Goal: Information Seeking & Learning: Learn about a topic

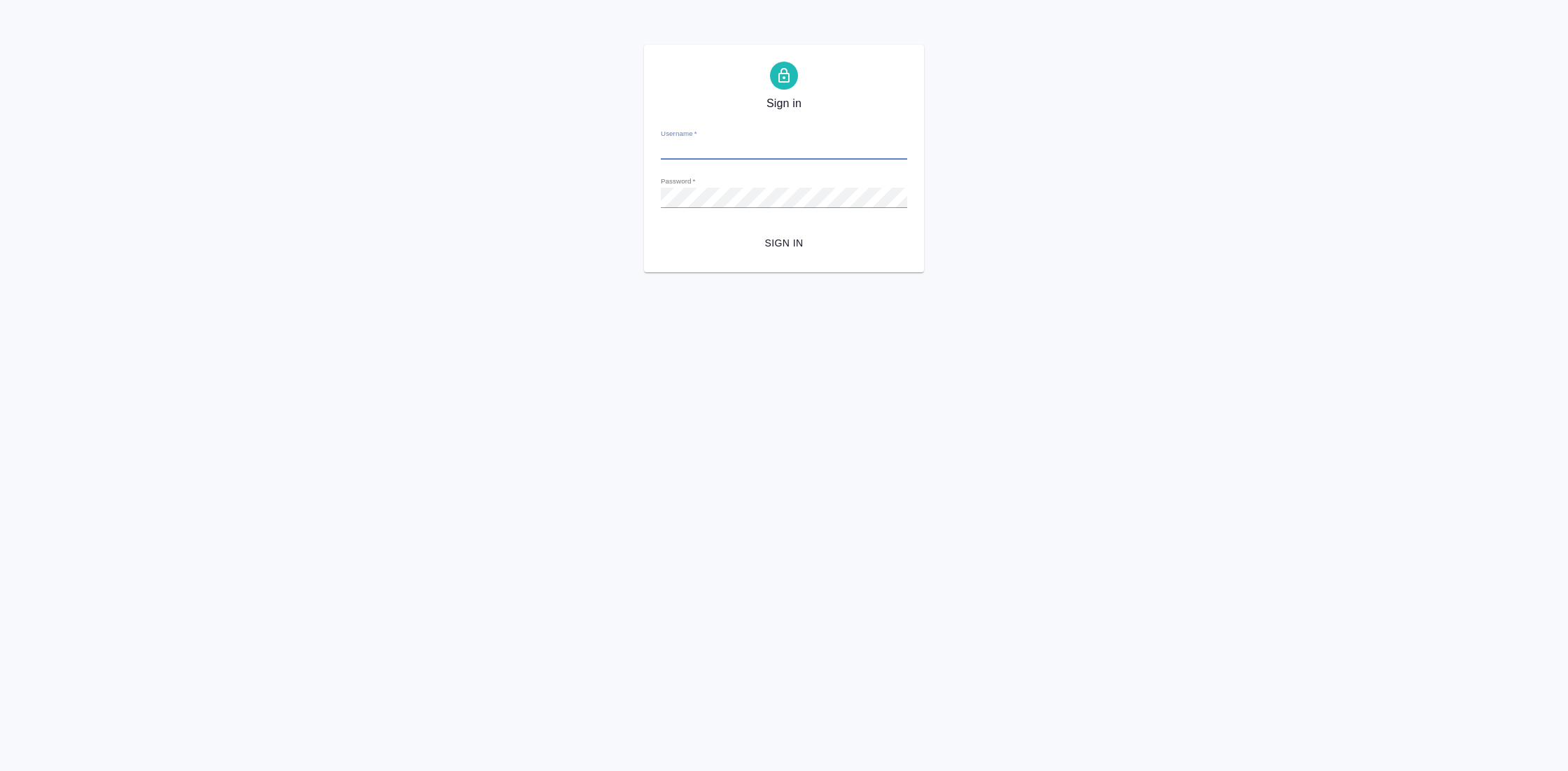
type input "[EMAIL_ADDRESS][DOMAIN_NAME]"
click at [777, 251] on span "Sign in" at bounding box center [784, 243] width 224 height 17
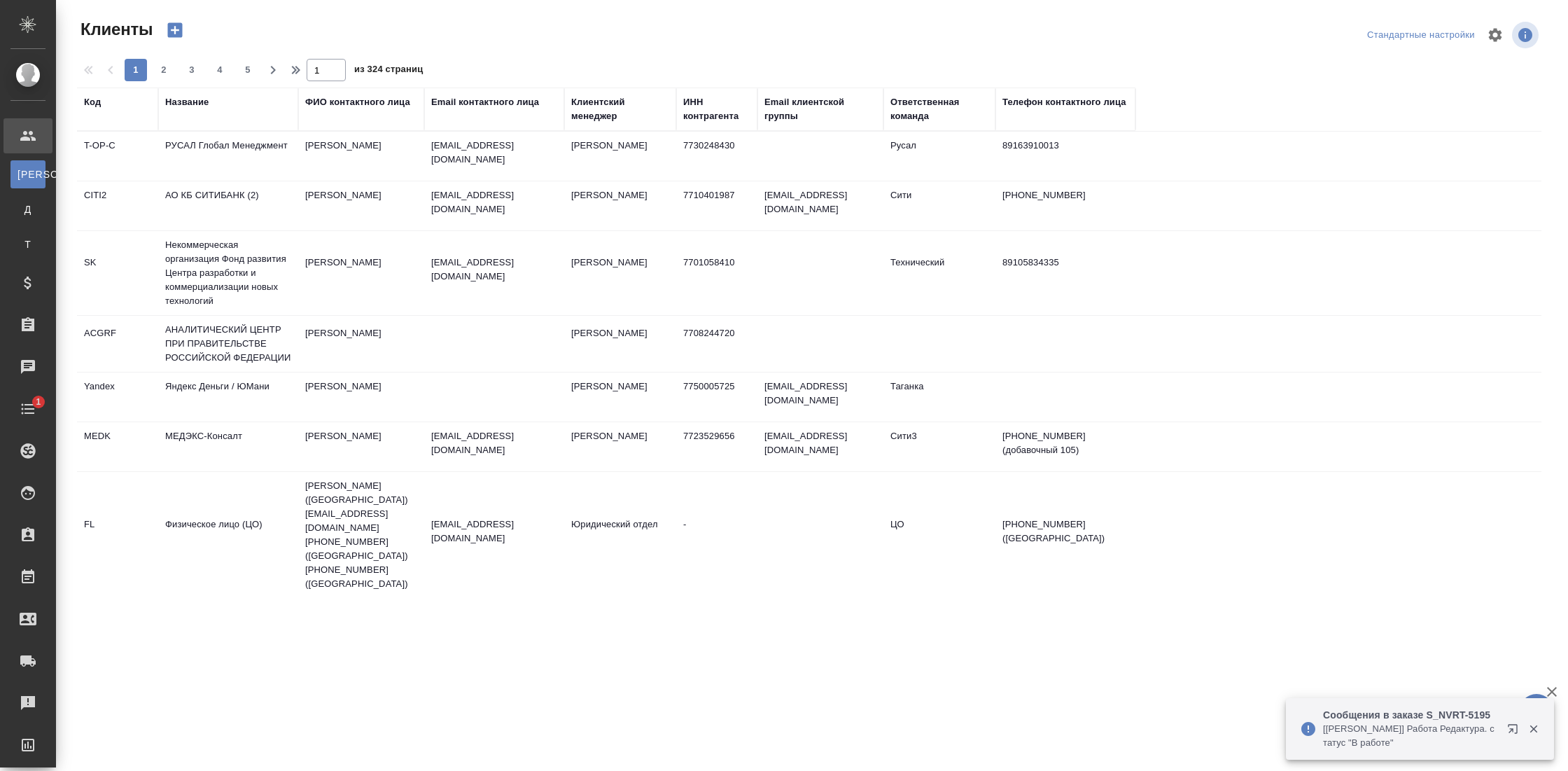
select select "RU"
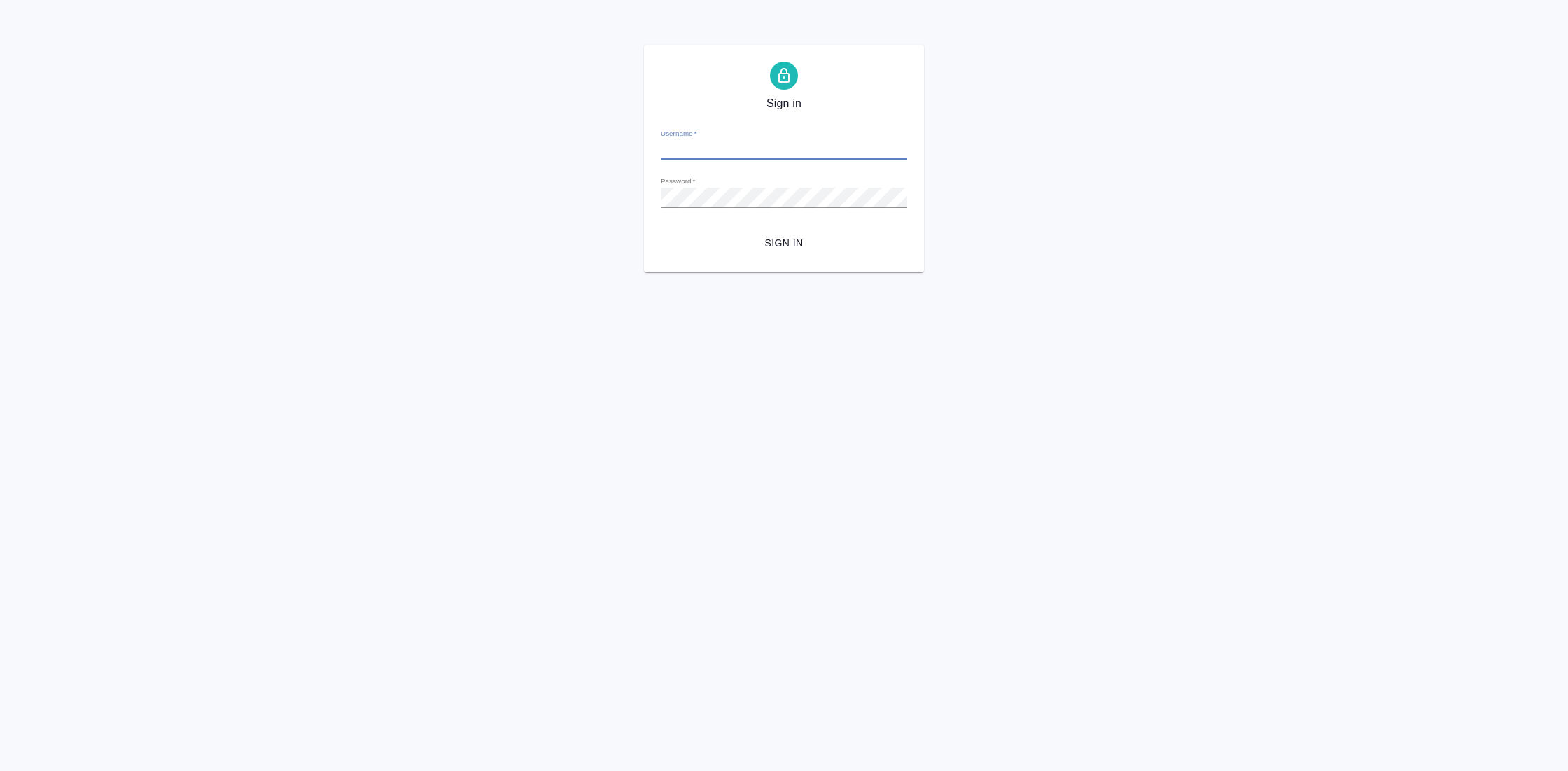
type input "[EMAIL_ADDRESS][DOMAIN_NAME]"
click at [806, 241] on span "Sign in" at bounding box center [784, 243] width 224 height 17
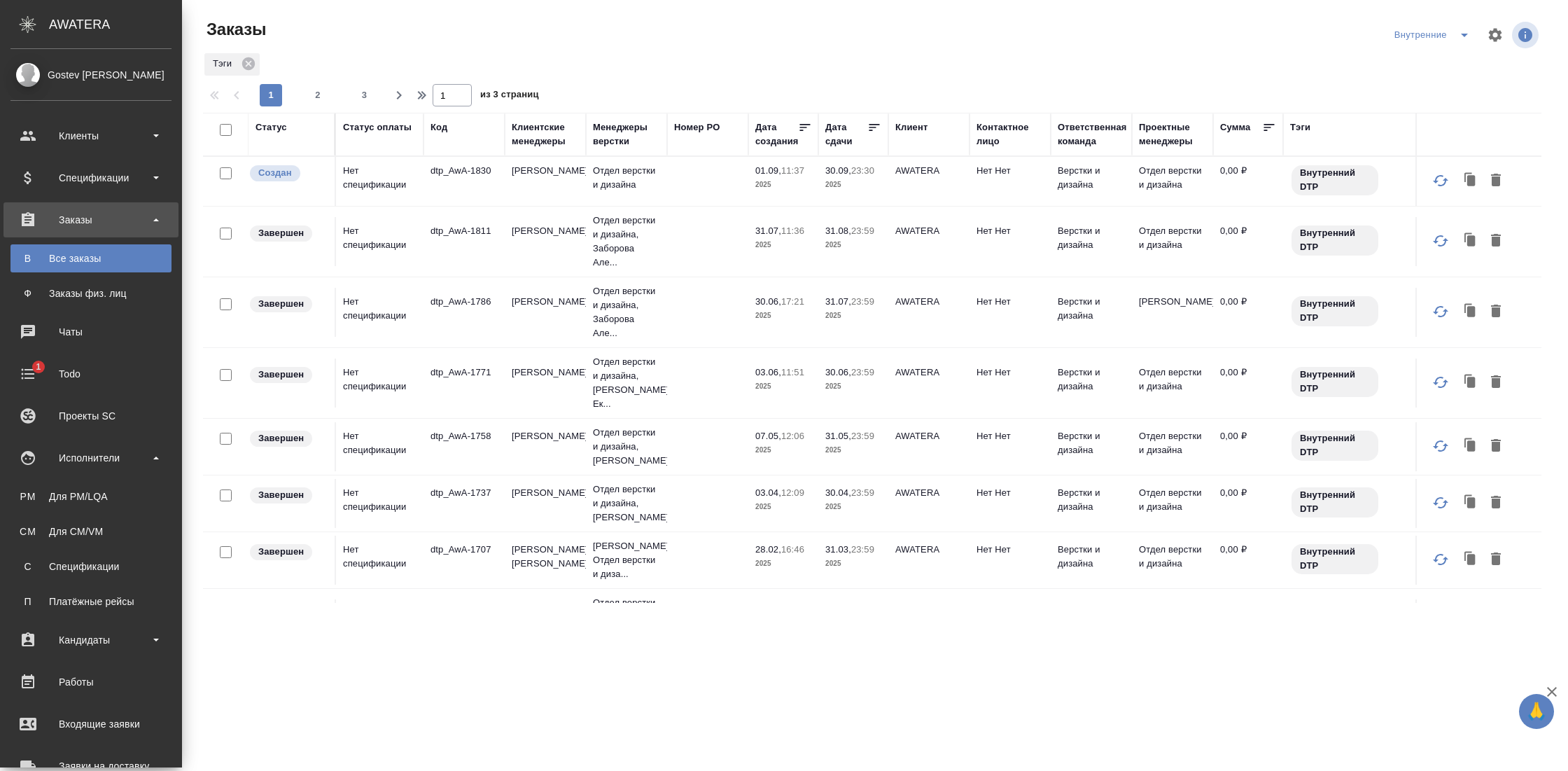
click at [83, 534] on div "Для CM/VM" at bounding box center [90, 530] width 147 height 14
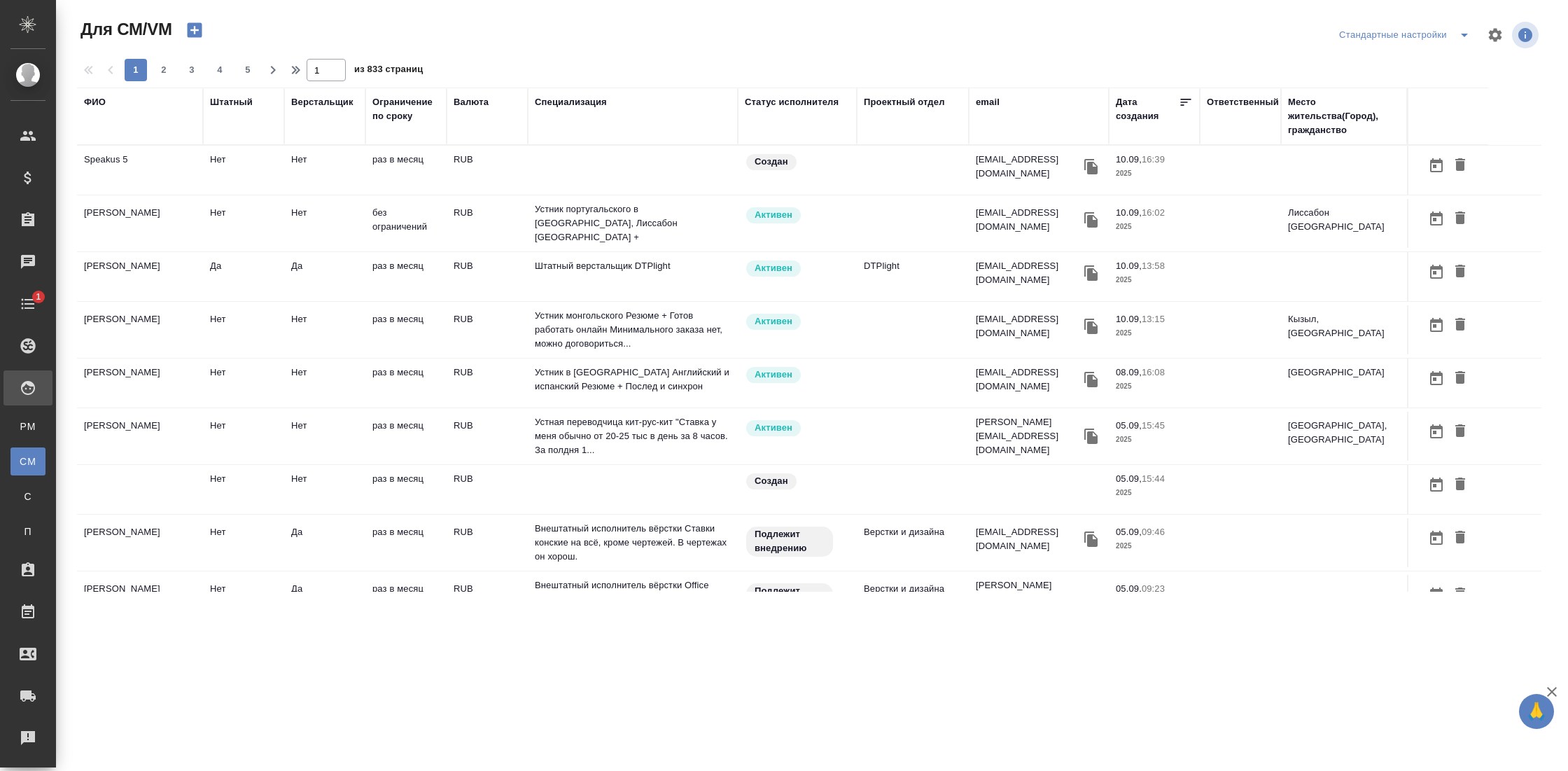
click at [94, 104] on div "ФИО" at bounding box center [94, 102] width 22 height 14
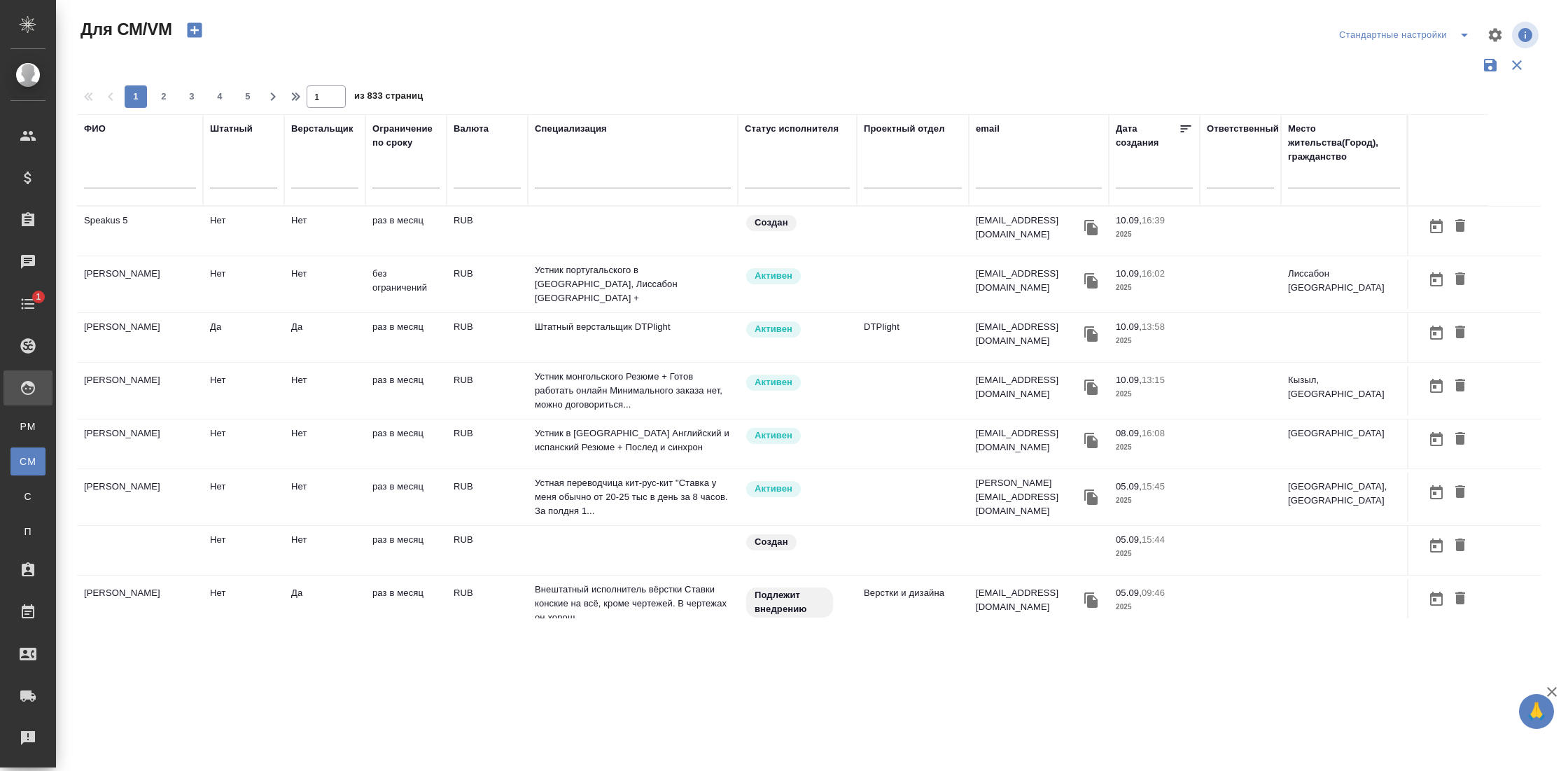
click at [117, 173] on input "text" at bounding box center [140, 180] width 112 height 17
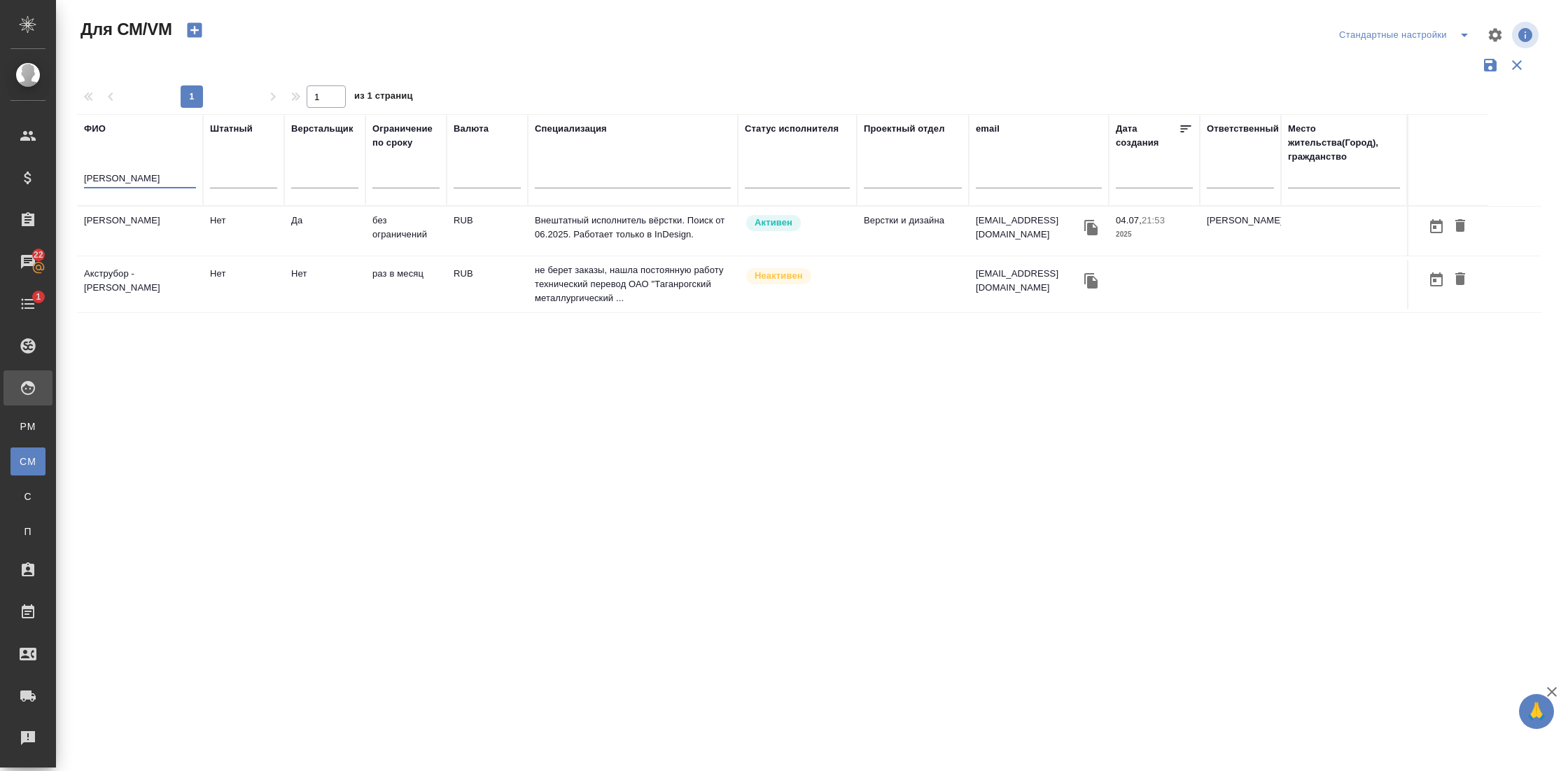
type input "труфанов"
click at [134, 225] on td "Труфанов Владимир Иванович" at bounding box center [140, 231] width 126 height 49
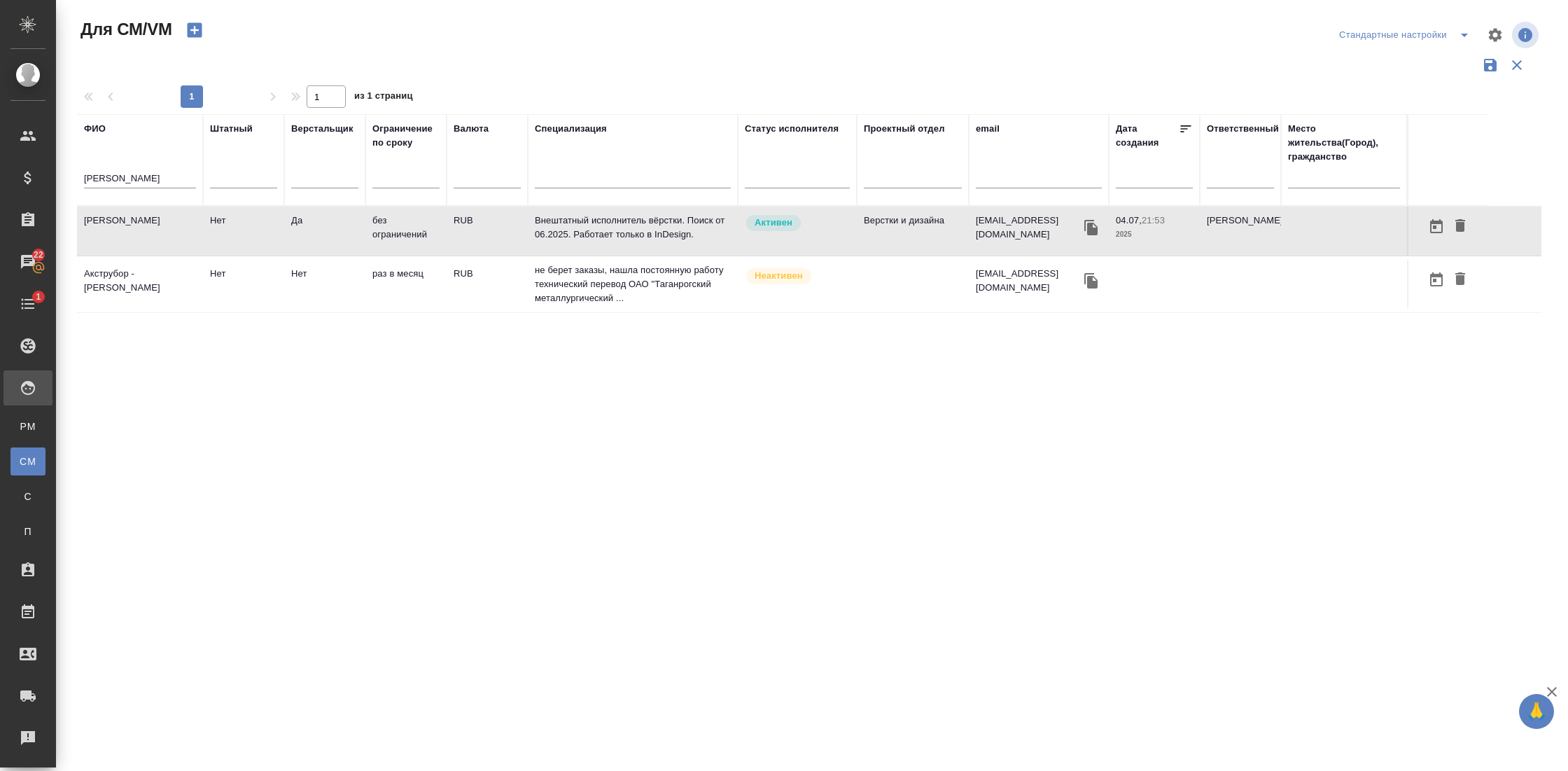
click at [134, 225] on td "Труфанов Владимир Иванович" at bounding box center [140, 231] width 126 height 49
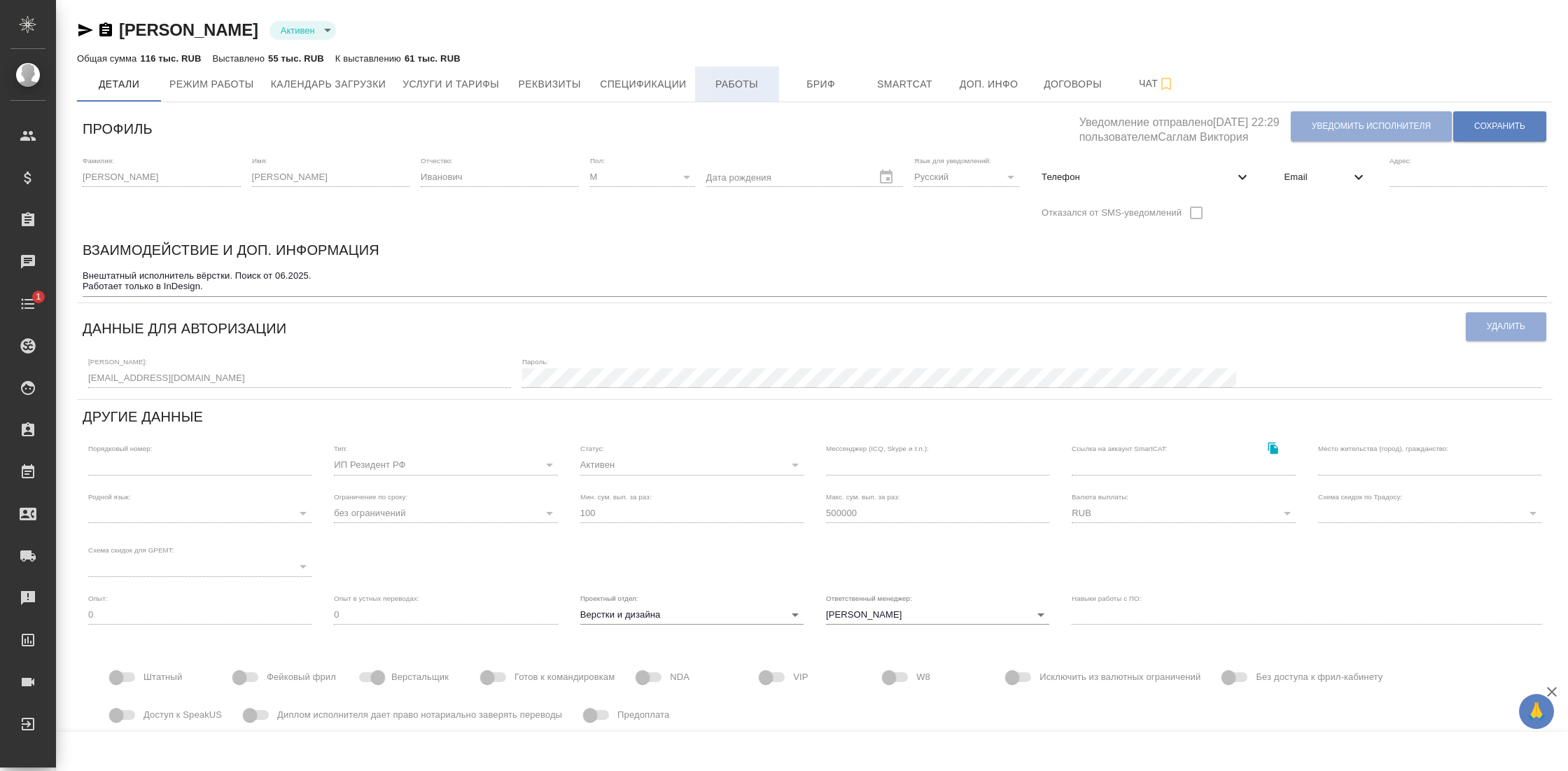
click at [771, 92] on span "Работы" at bounding box center [737, 85] width 68 height 17
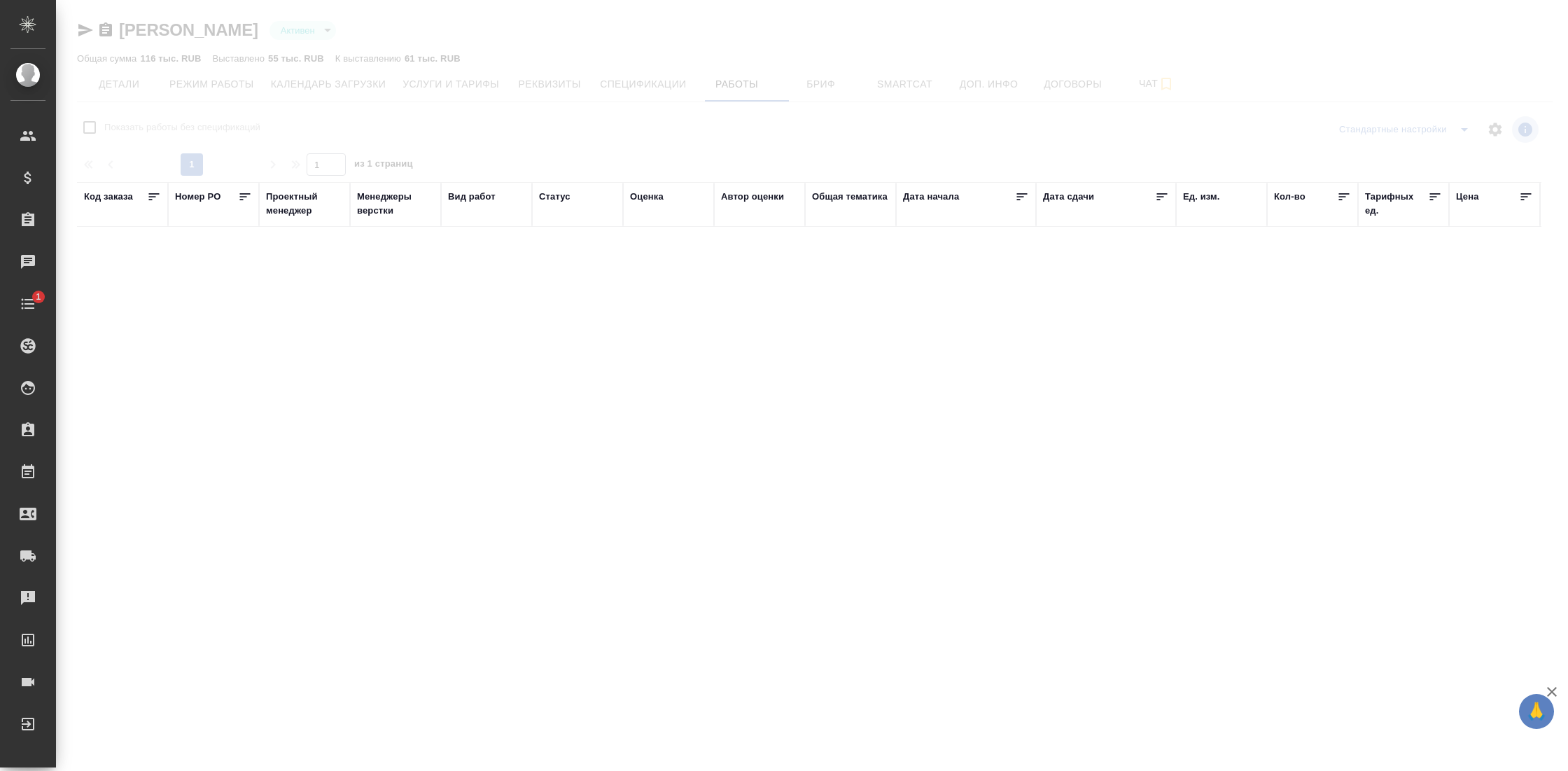
checkbox input "false"
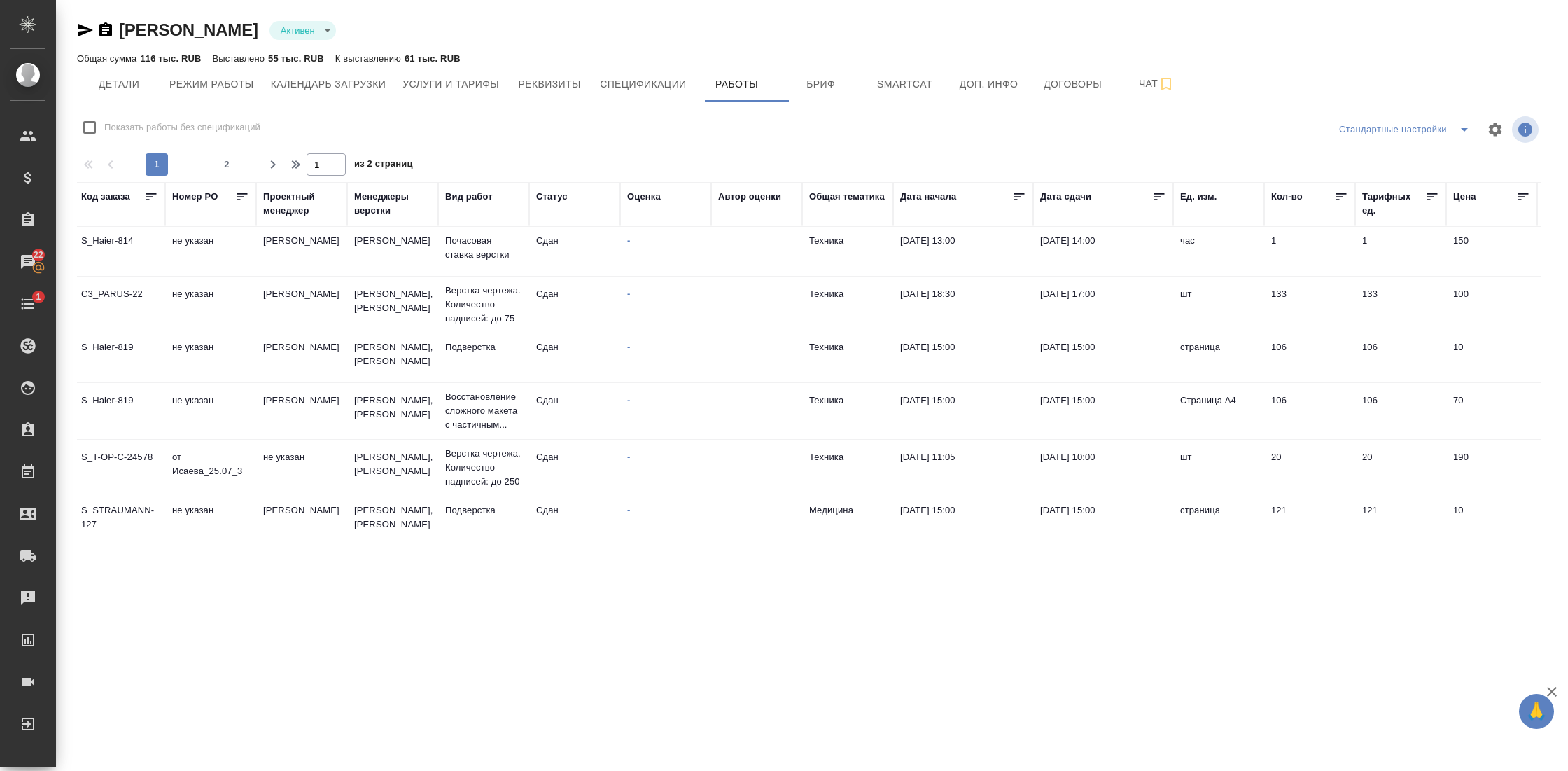
scroll to position [1176, 3]
click at [495, 88] on span "Услуги и тарифы" at bounding box center [451, 85] width 97 height 17
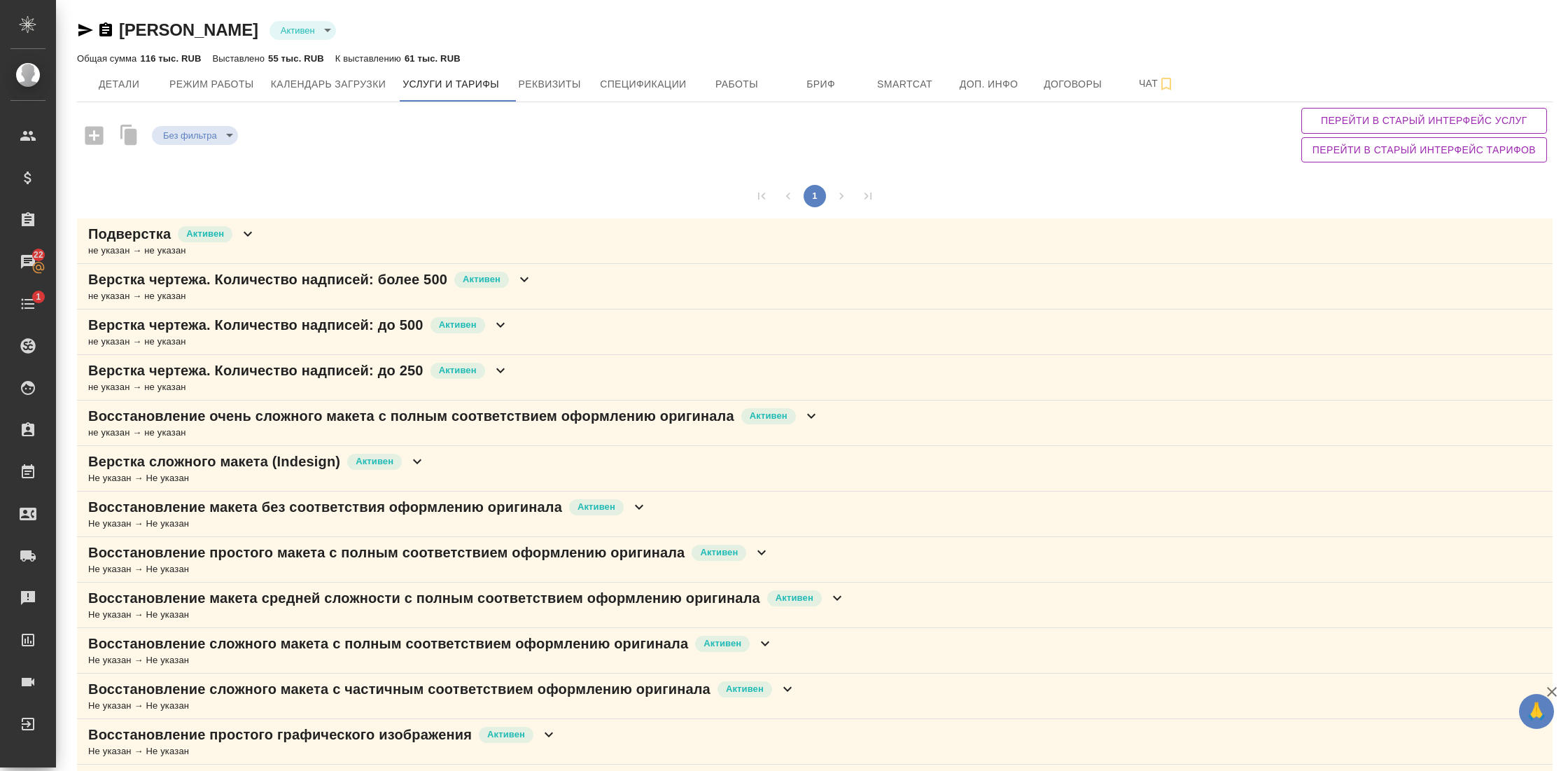
click at [232, 138] on body "🙏 .cls-1 fill:#fff; AWATERA Gostev Yury Клиенты Спецификации Заказы 22 Чаты 1 T…" at bounding box center [784, 385] width 1568 height 771
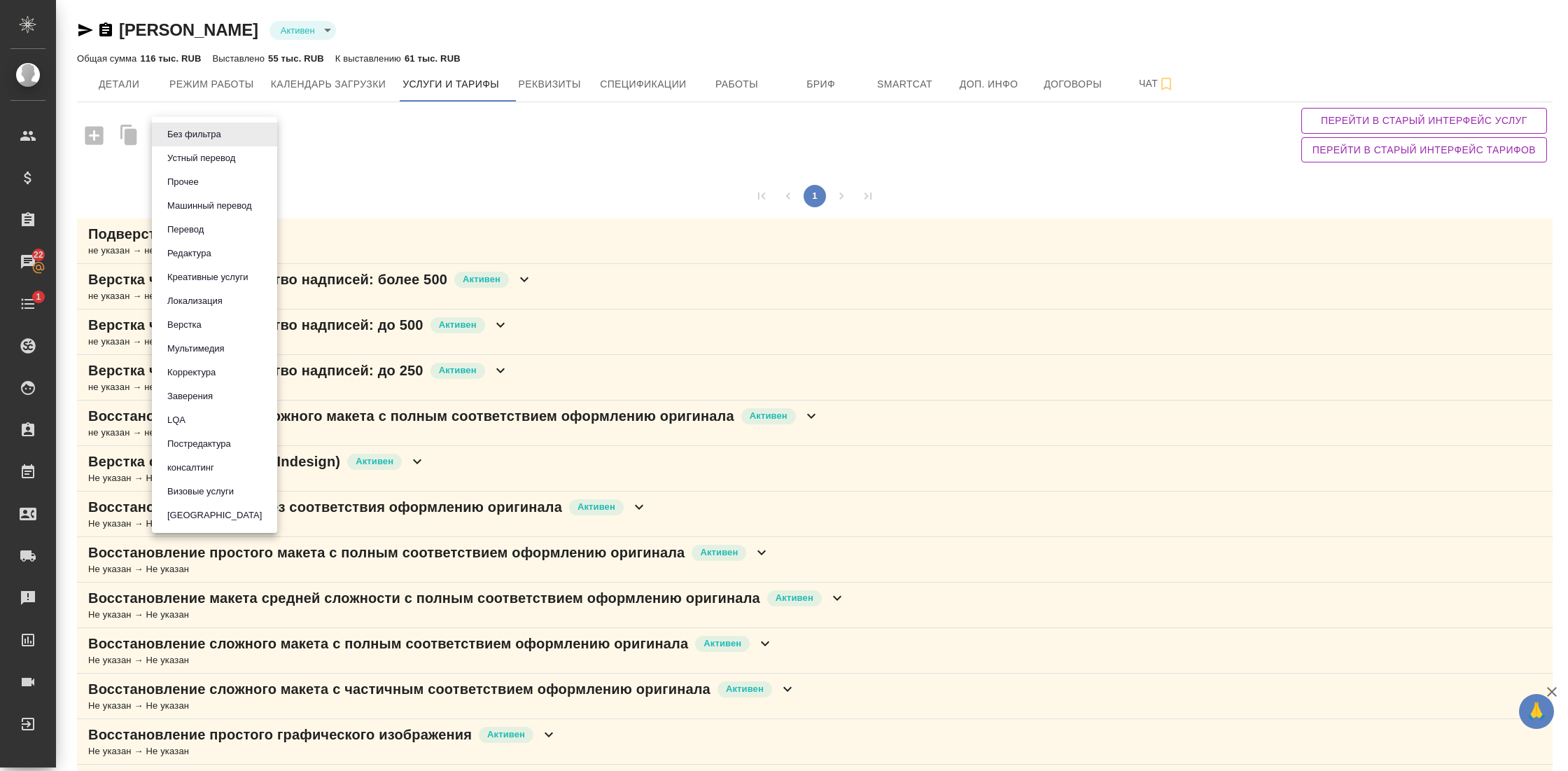
click at [410, 139] on div at bounding box center [784, 385] width 1568 height 771
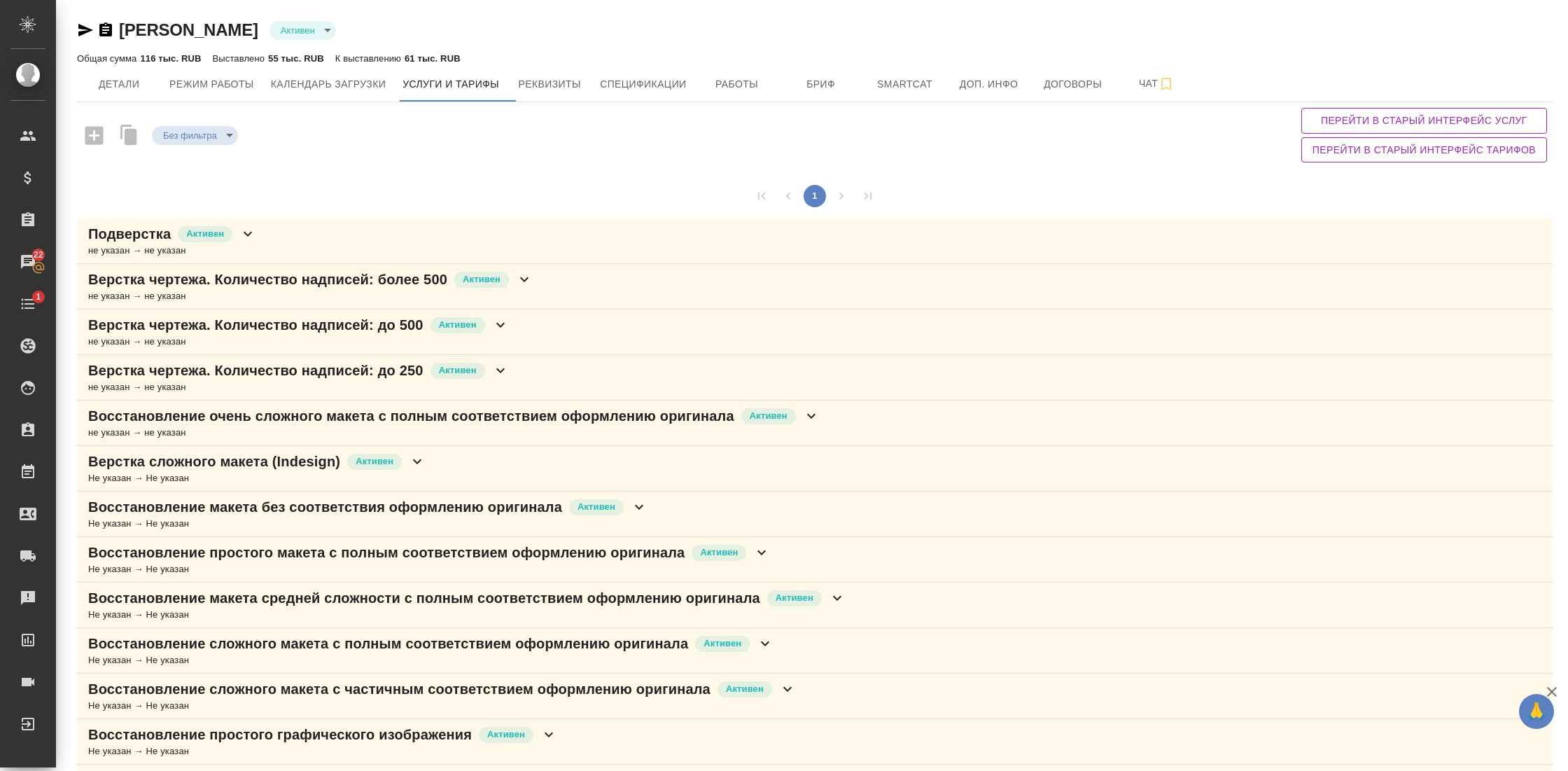
click at [1383, 125] on span "Перейти в старый интерфейс услуг" at bounding box center [1423, 121] width 223 height 17
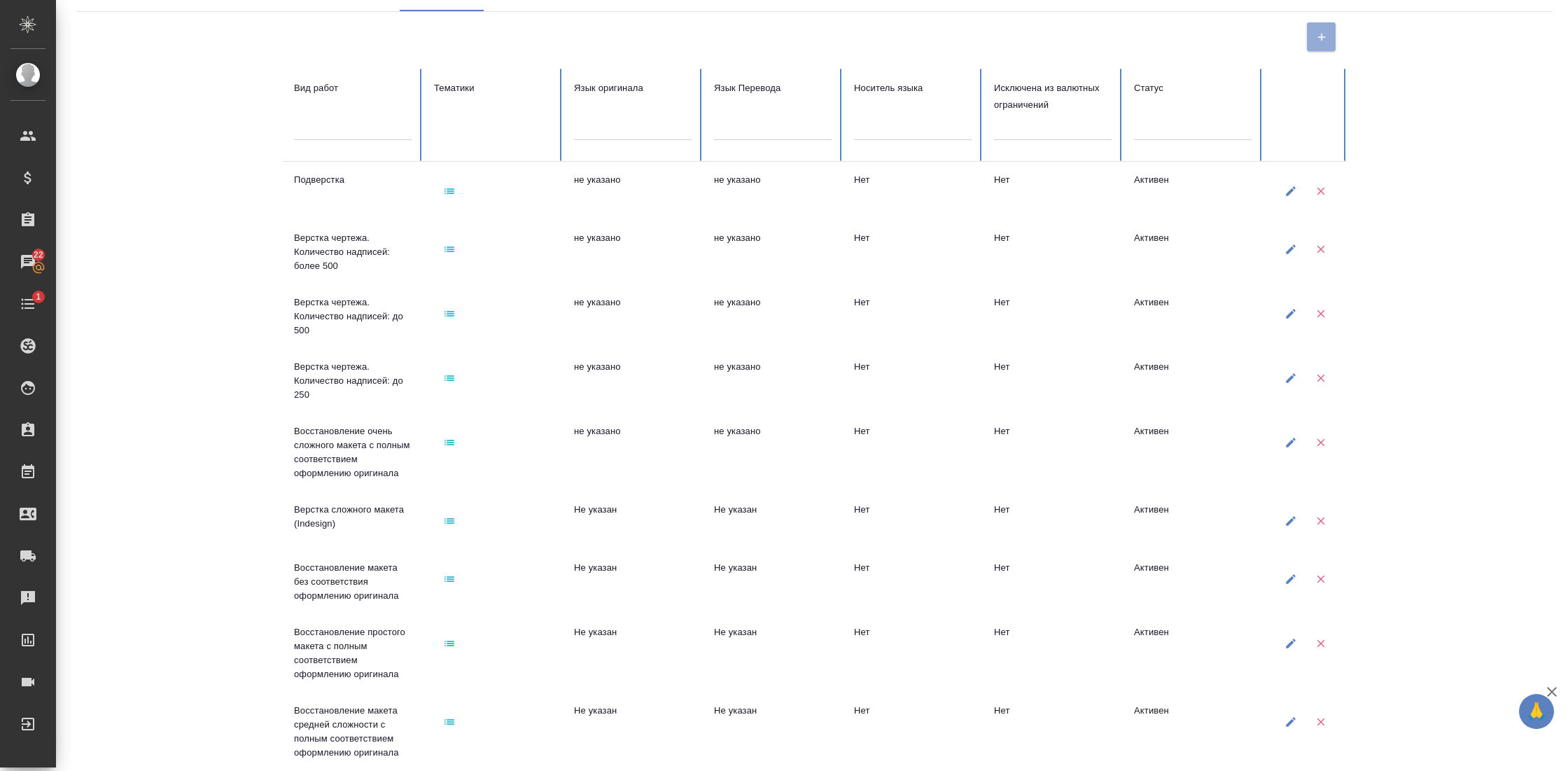
scroll to position [92, 0]
click at [443, 192] on icon "button" at bounding box center [449, 188] width 12 height 12
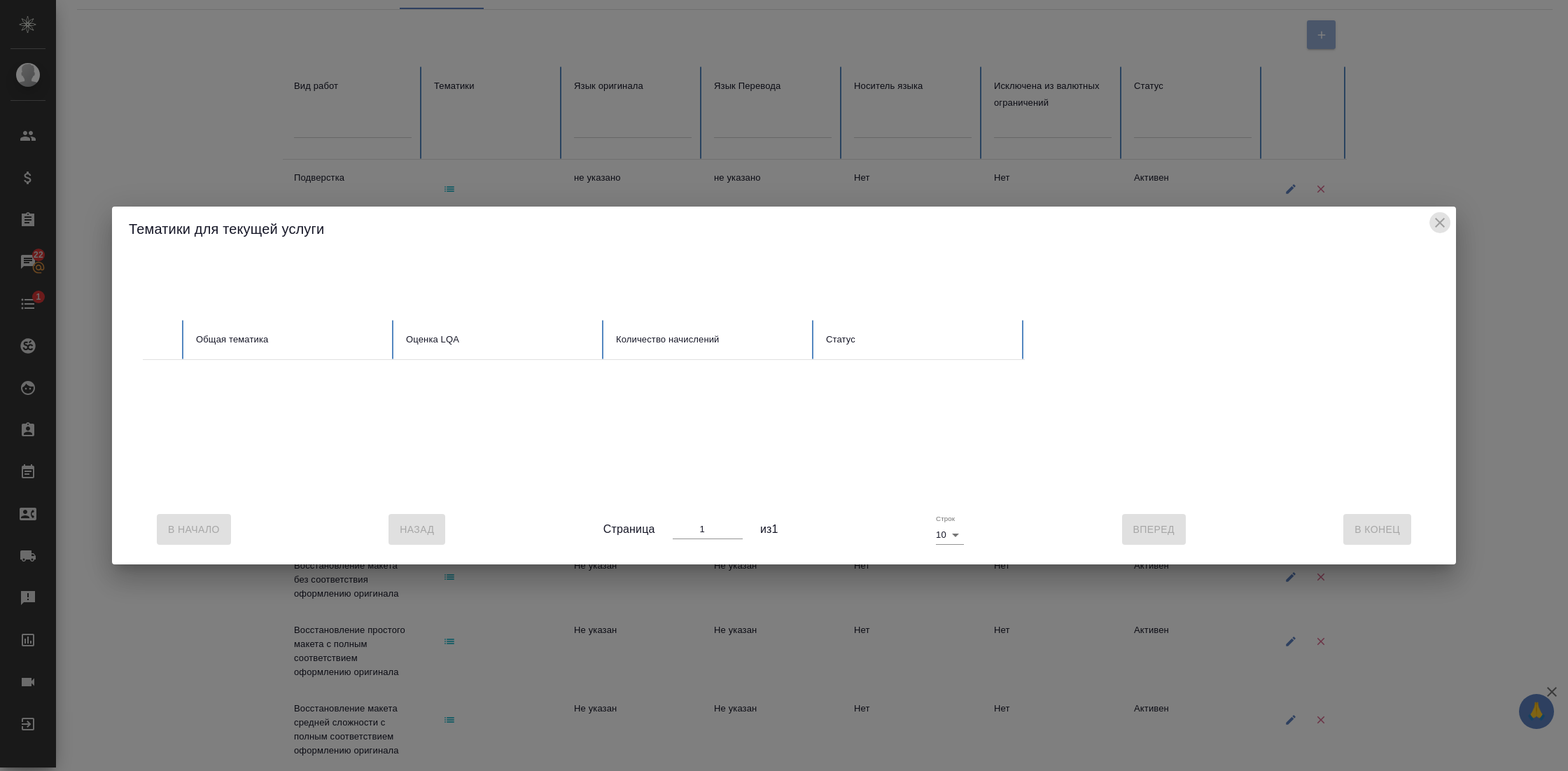
click at [1445, 222] on icon "close" at bounding box center [1441, 222] width 17 height 17
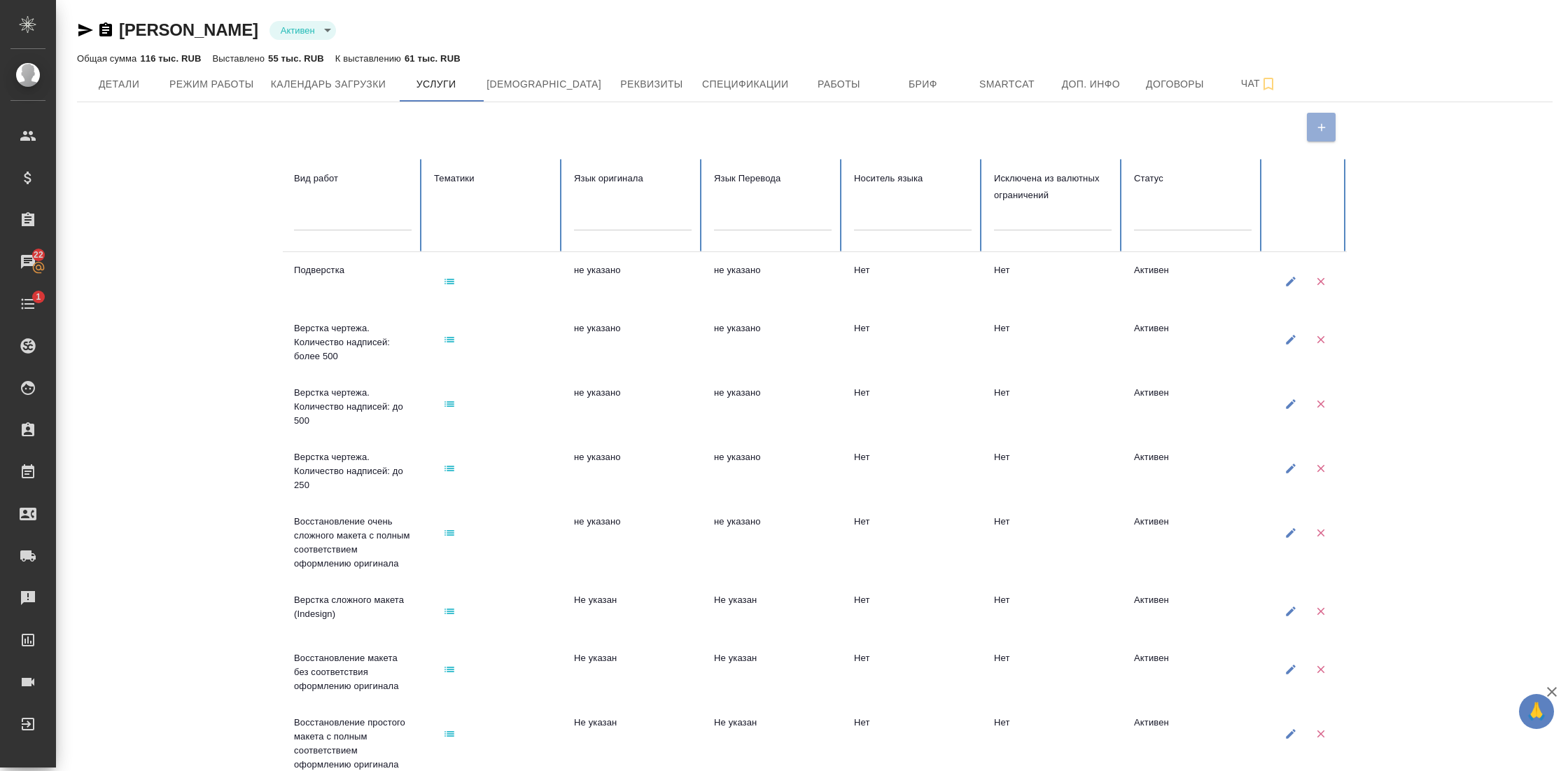
scroll to position [1, 0]
click at [524, 84] on span "[DEMOGRAPHIC_DATA]" at bounding box center [544, 83] width 115 height 17
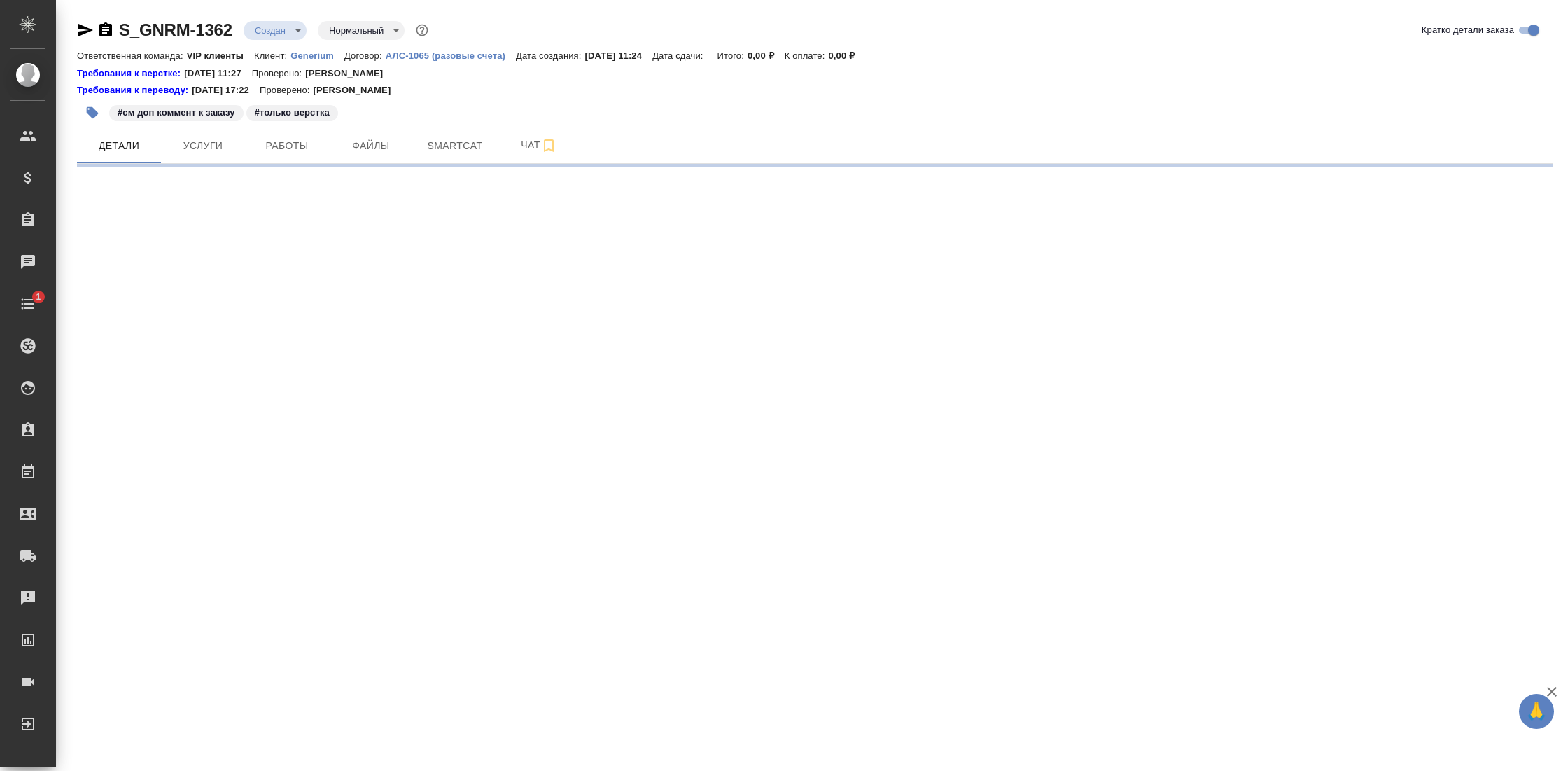
select select "RU"
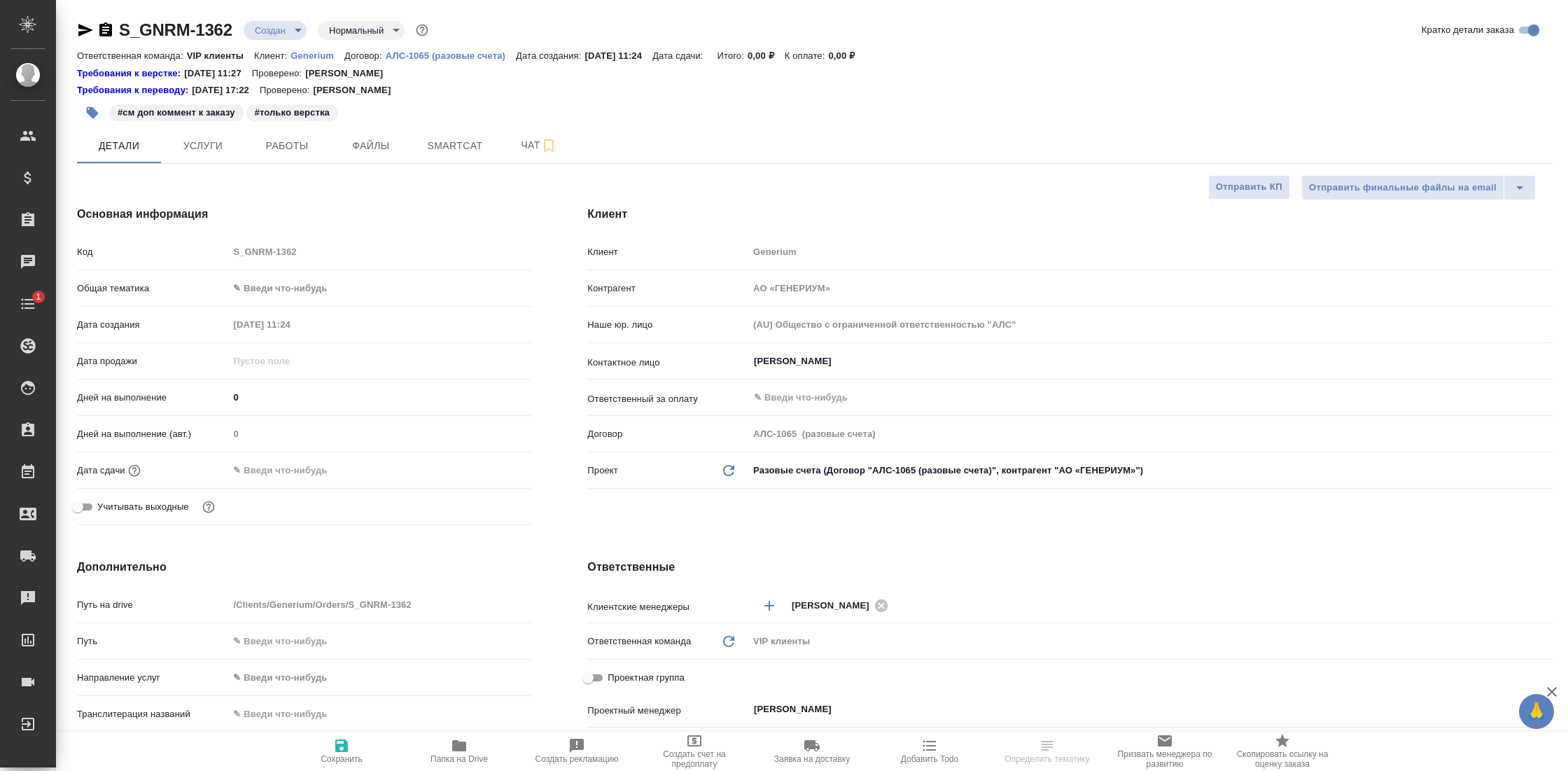
type textarea "x"
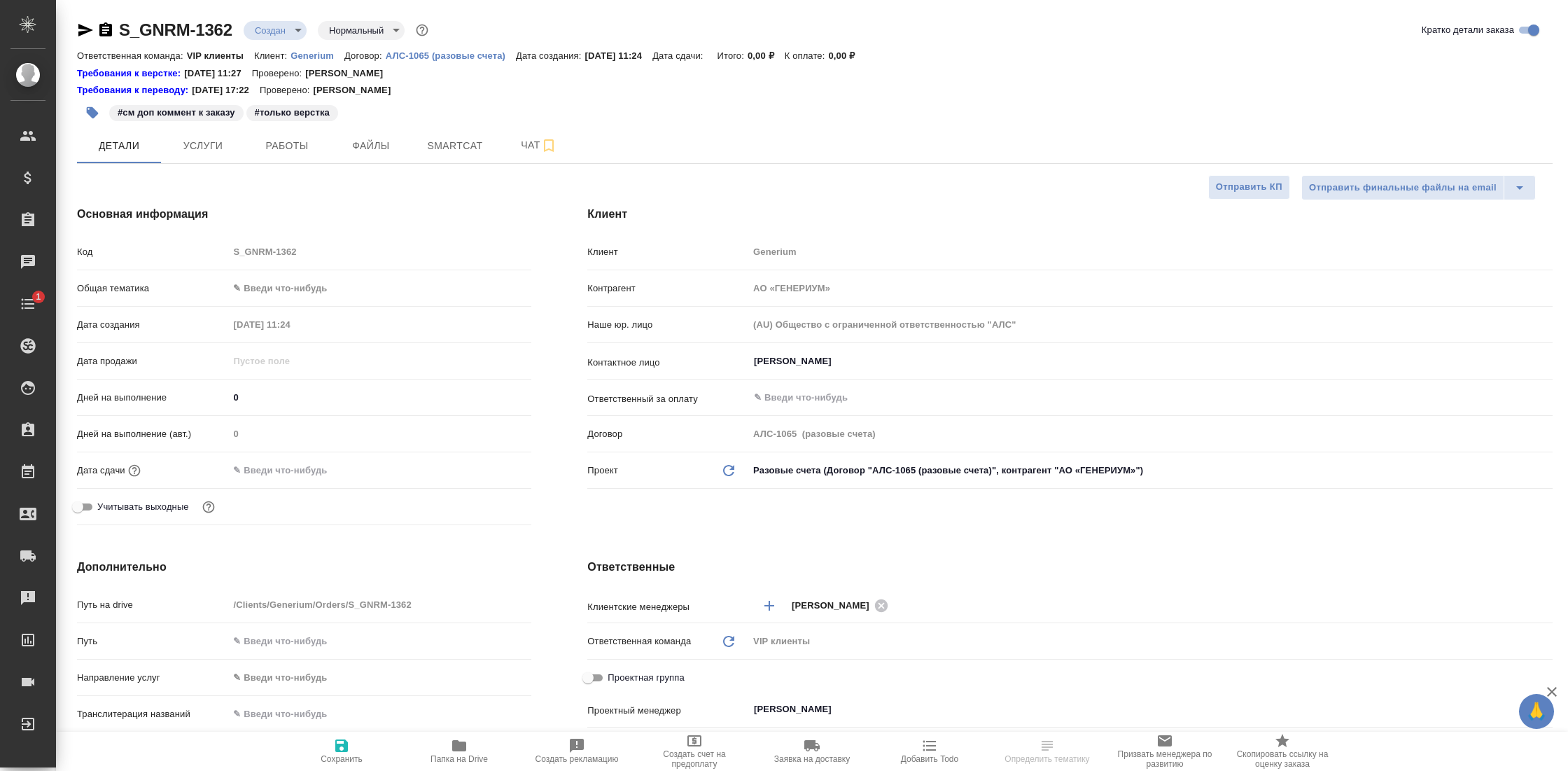
type textarea "x"
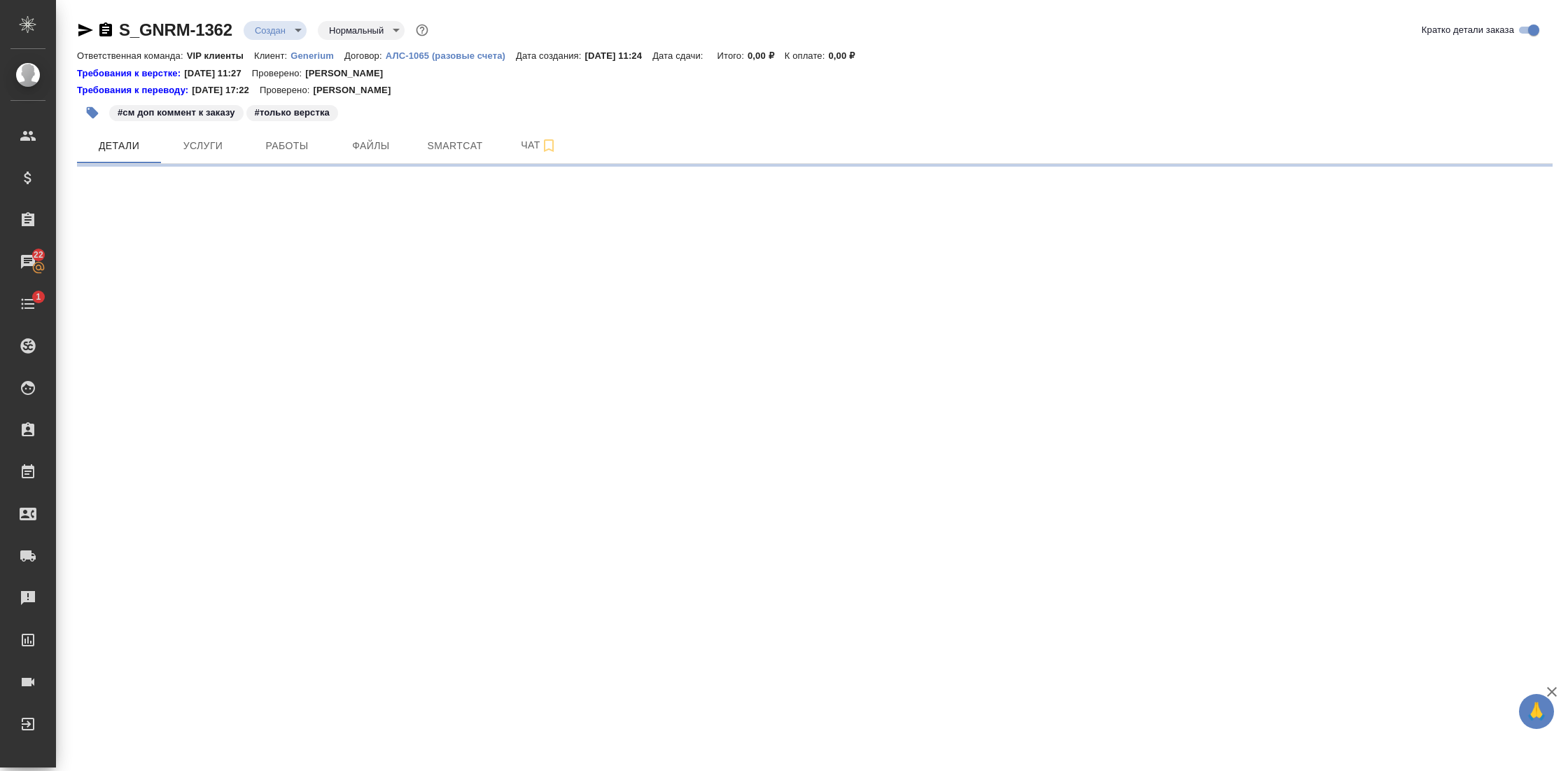
select select "RU"
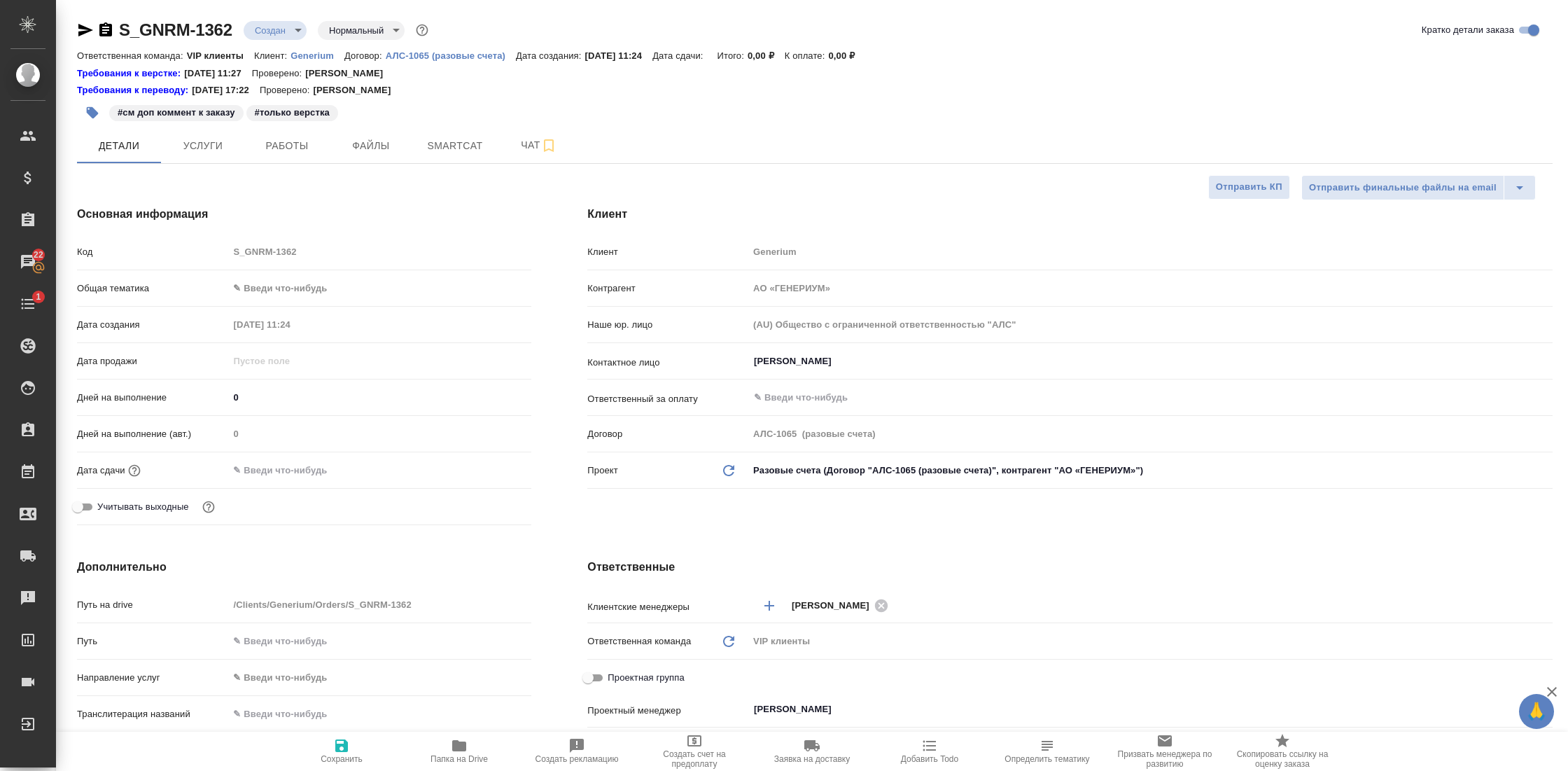
type textarea "x"
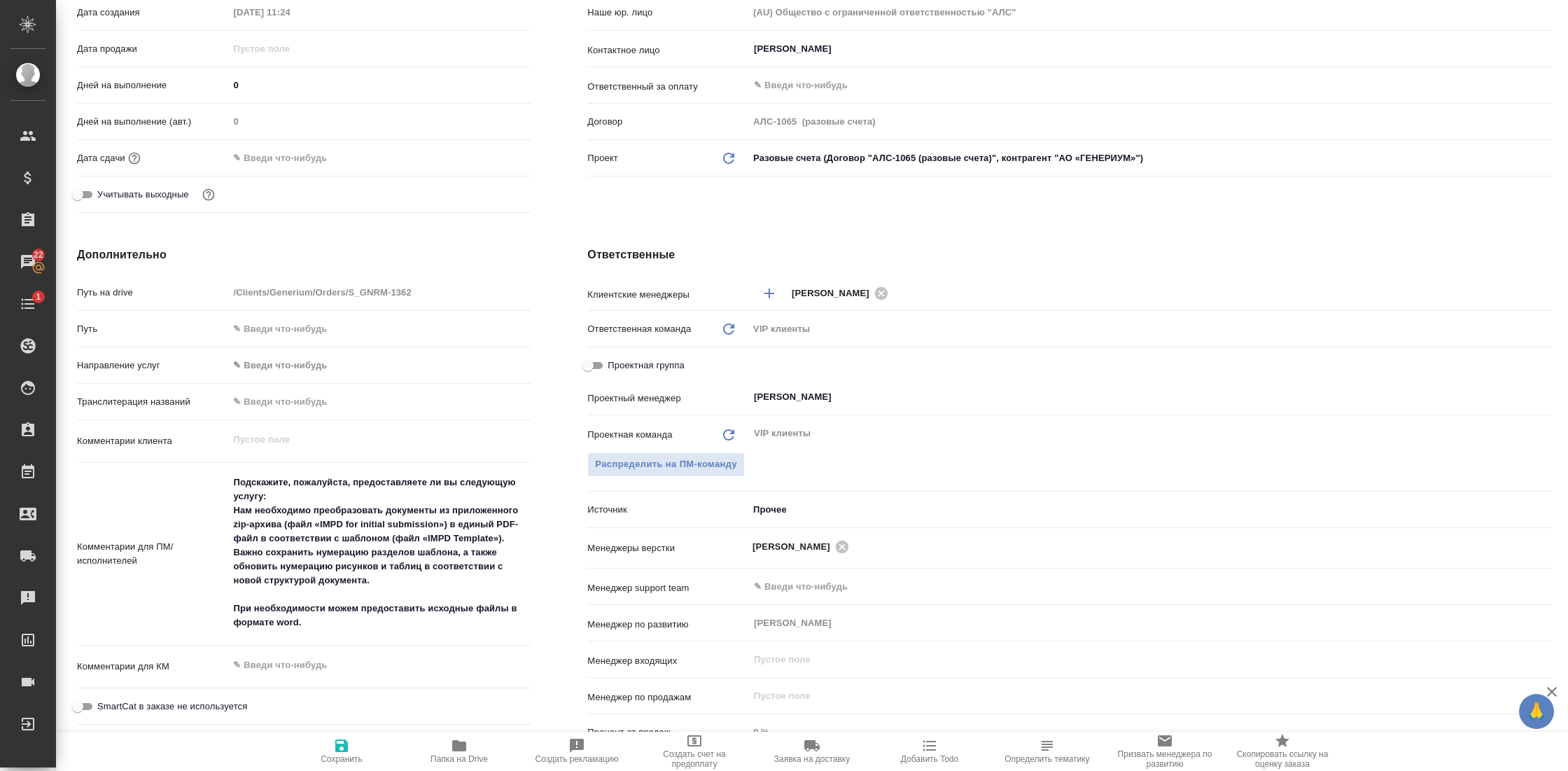
scroll to position [320, 0]
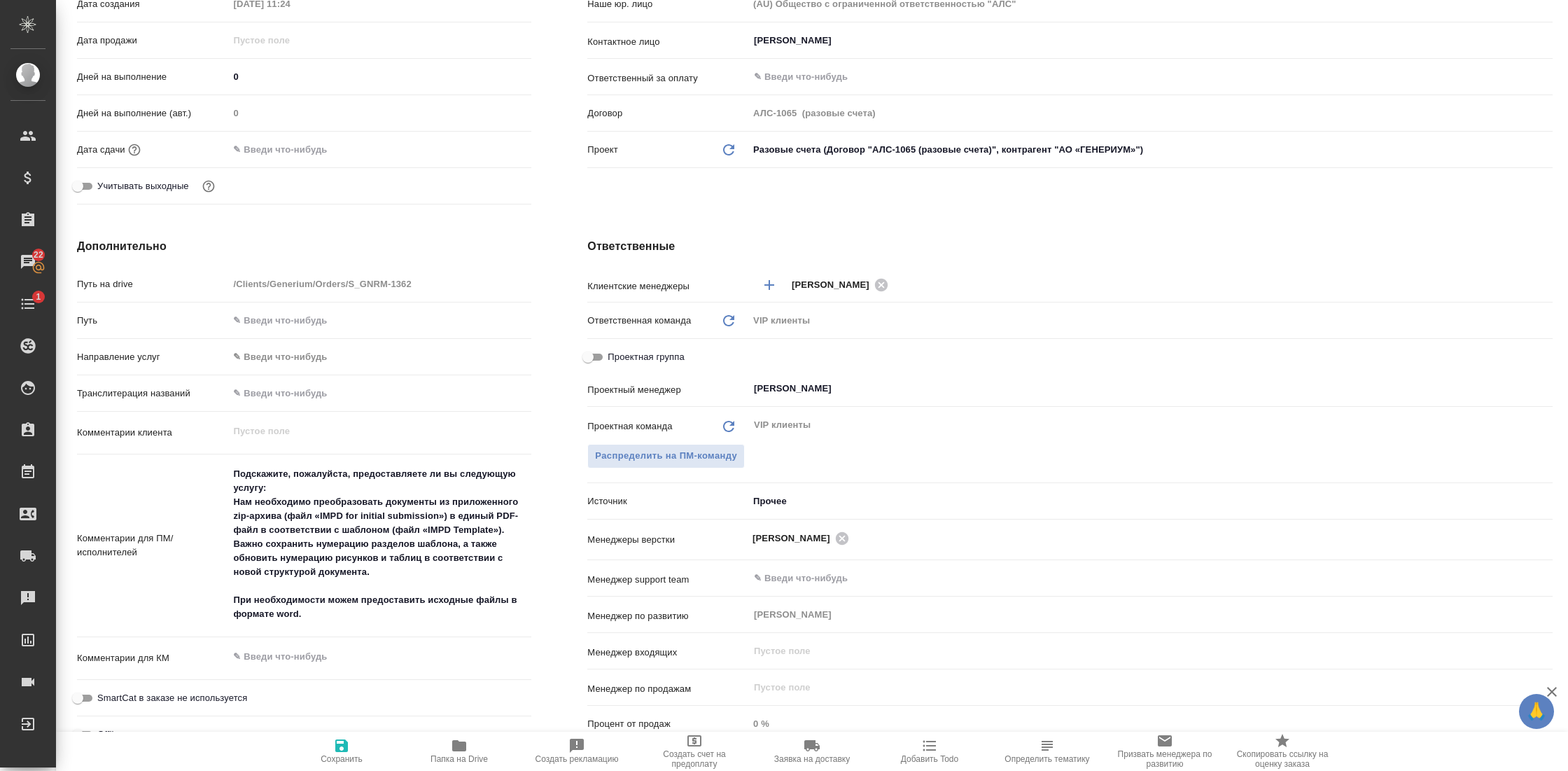
click at [463, 758] on span "Папка на Drive" at bounding box center [459, 759] width 57 height 10
type textarea "x"
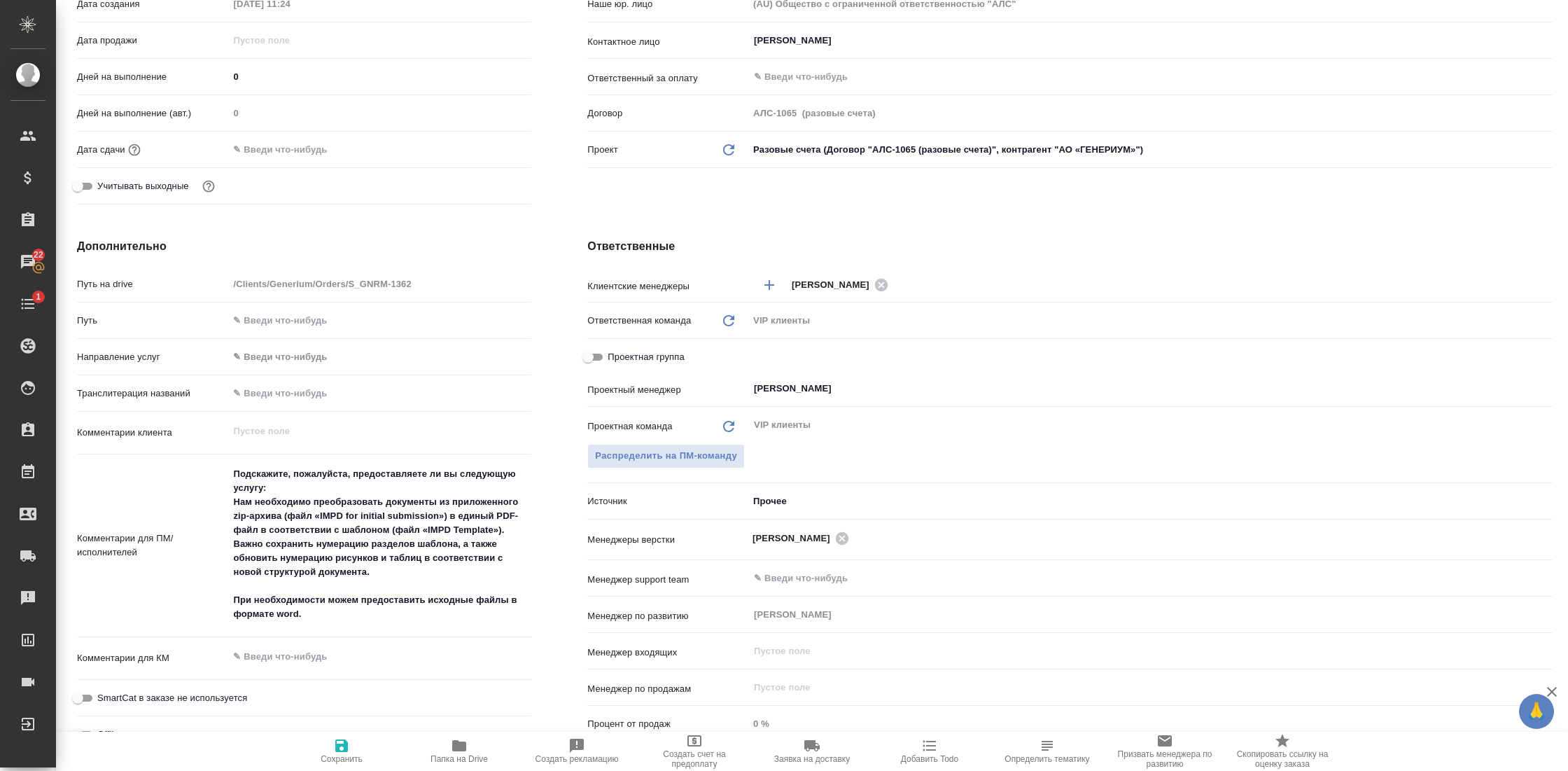
type textarea "x"
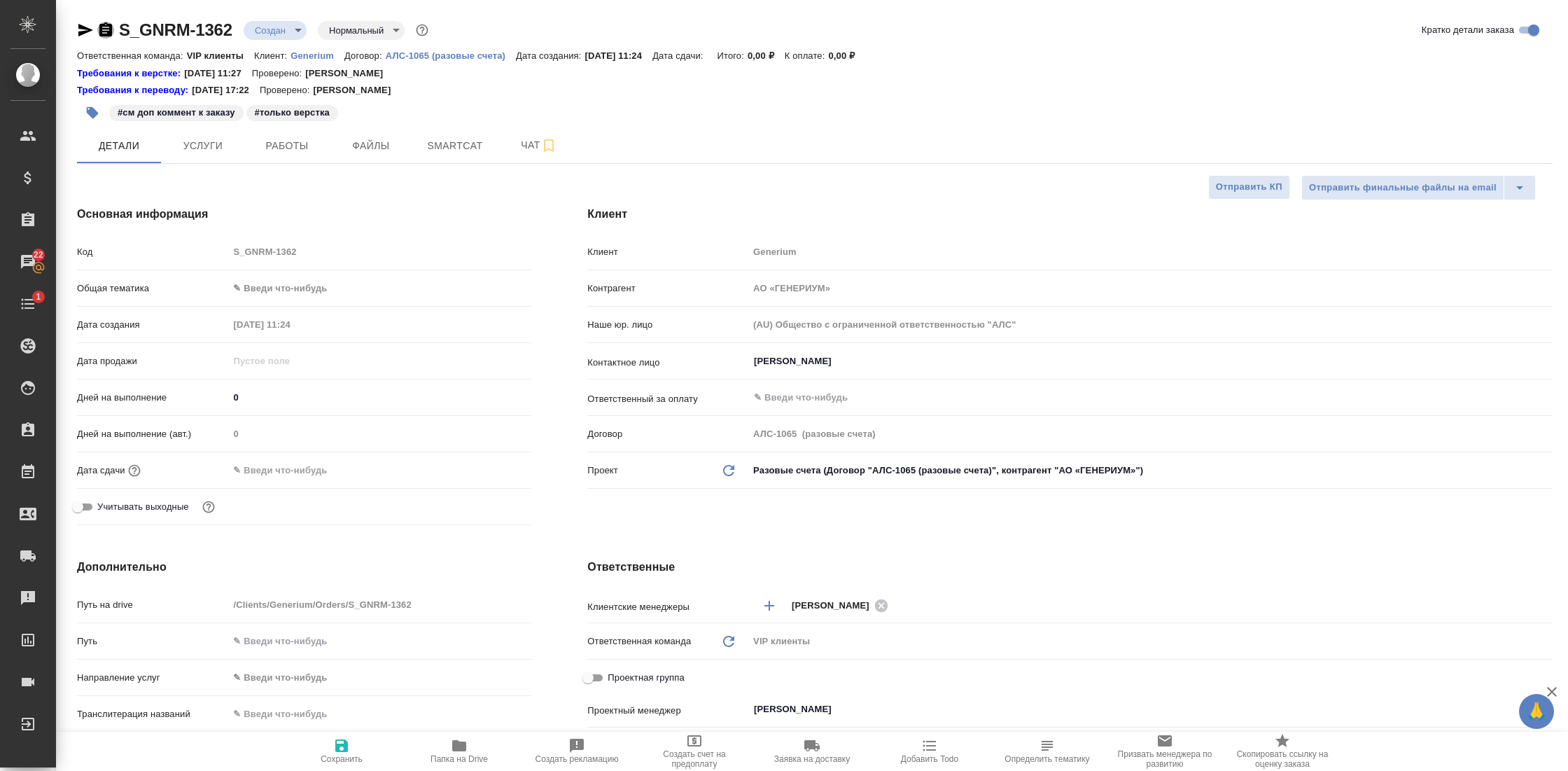
click at [105, 34] on icon "button" at bounding box center [106, 29] width 12 height 14
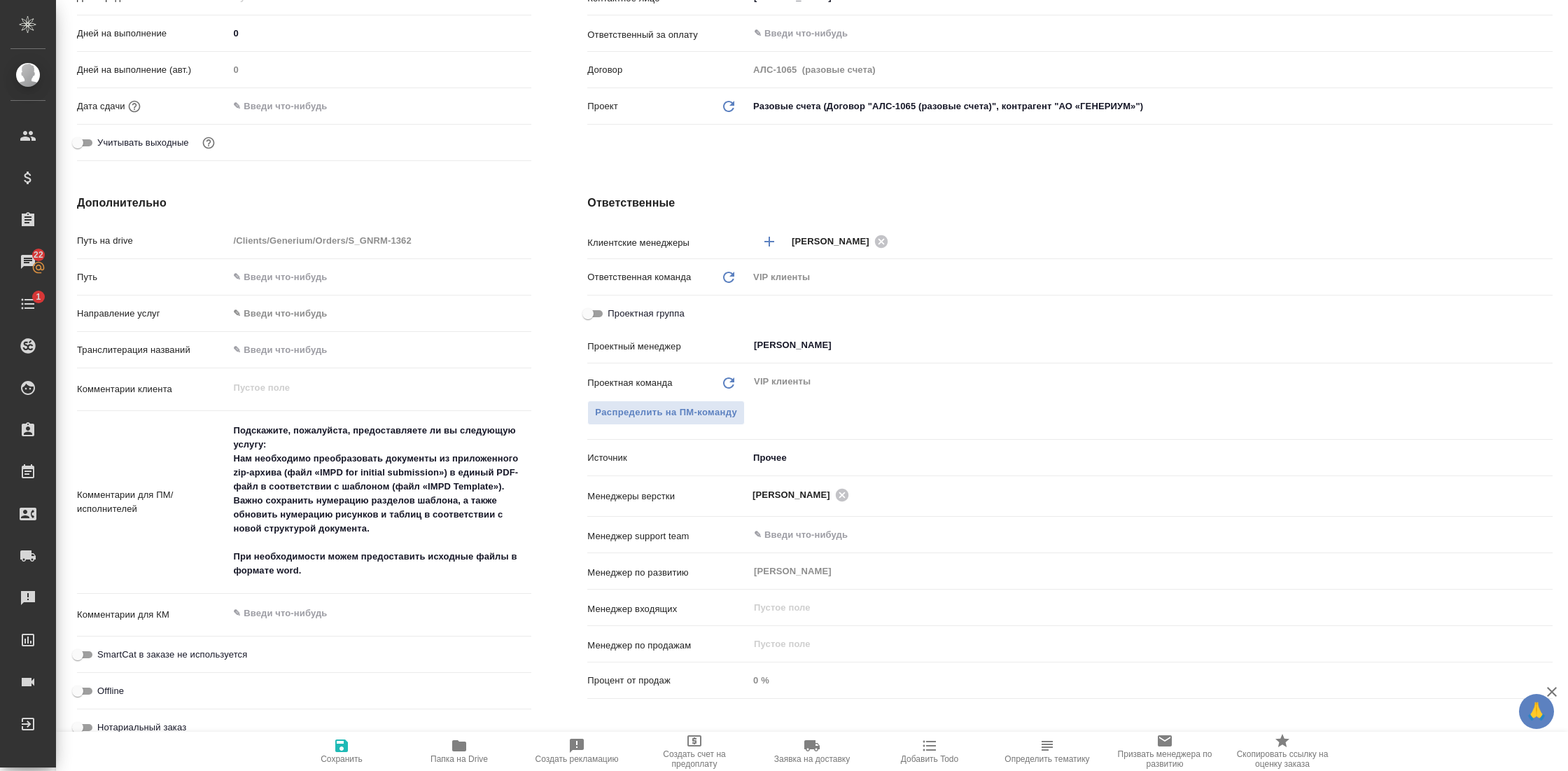
scroll to position [373, 0]
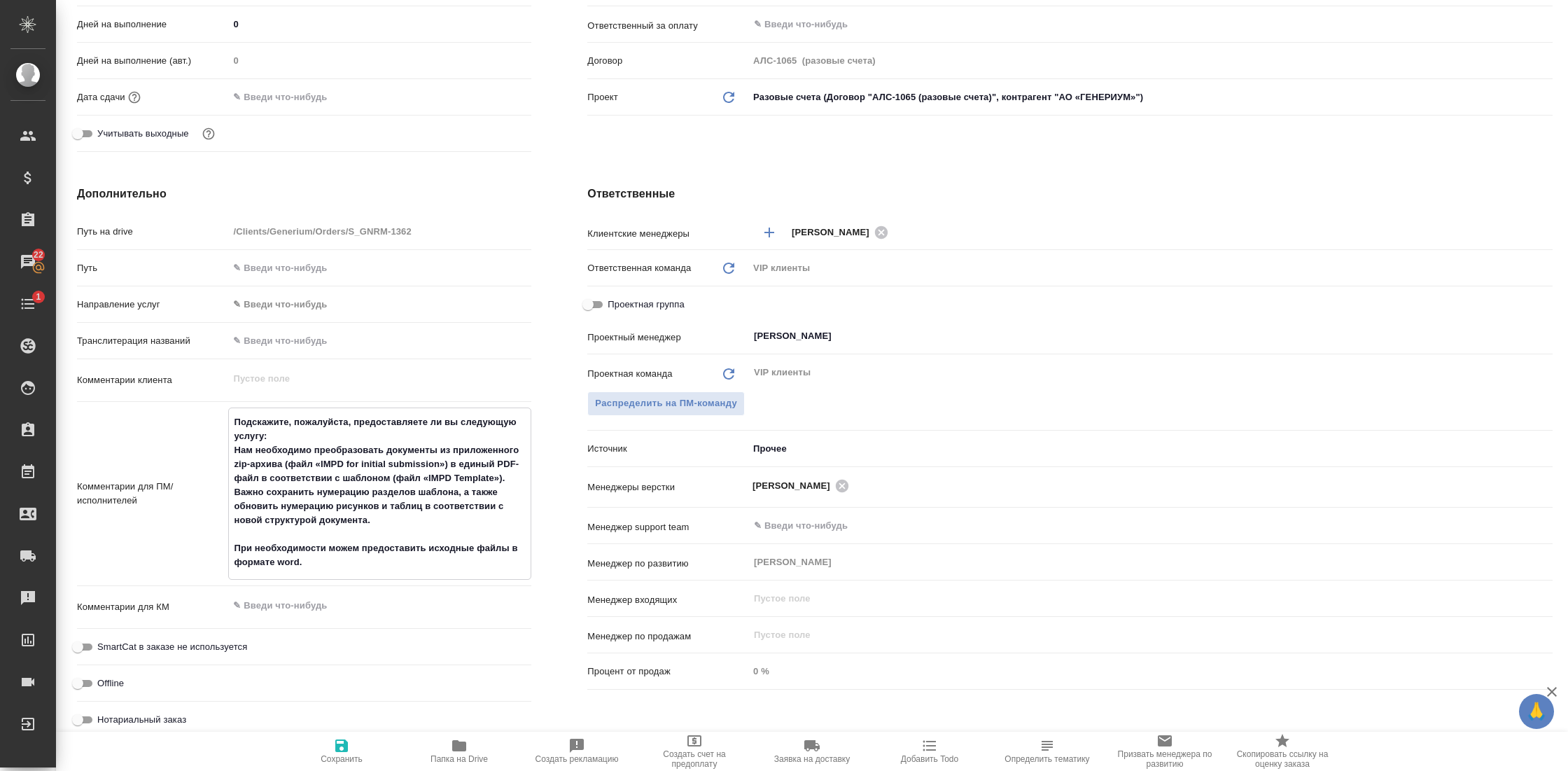
drag, startPoint x: 232, startPoint y: 421, endPoint x: 368, endPoint y: 559, distance: 193.8
click at [368, 559] on textarea "Подскажите, пожалуйста, предоставляете ли вы следующую услугу: Нам необходимо п…" at bounding box center [379, 492] width 301 height 164
type textarea "x"
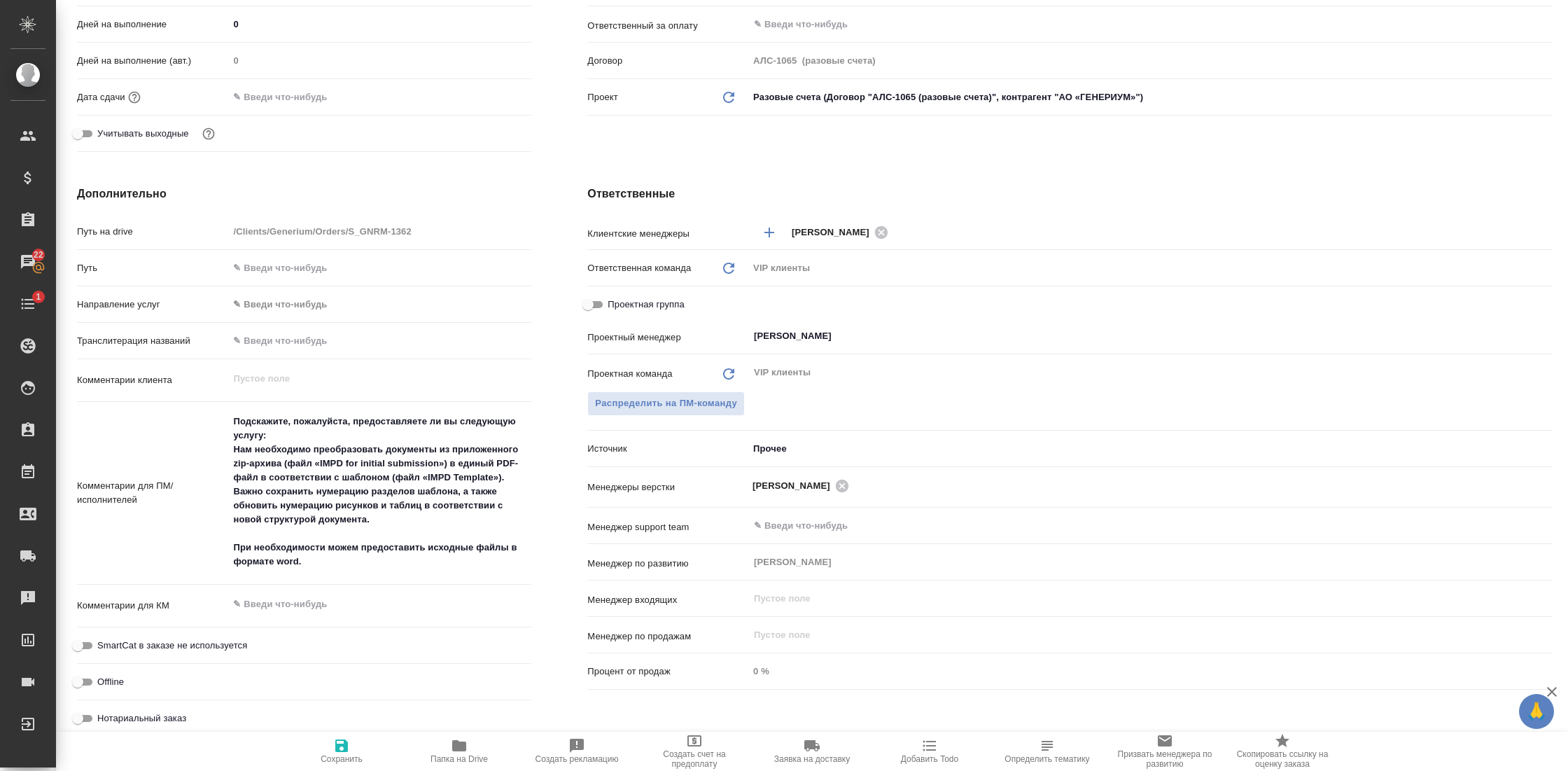
type textarea "x"
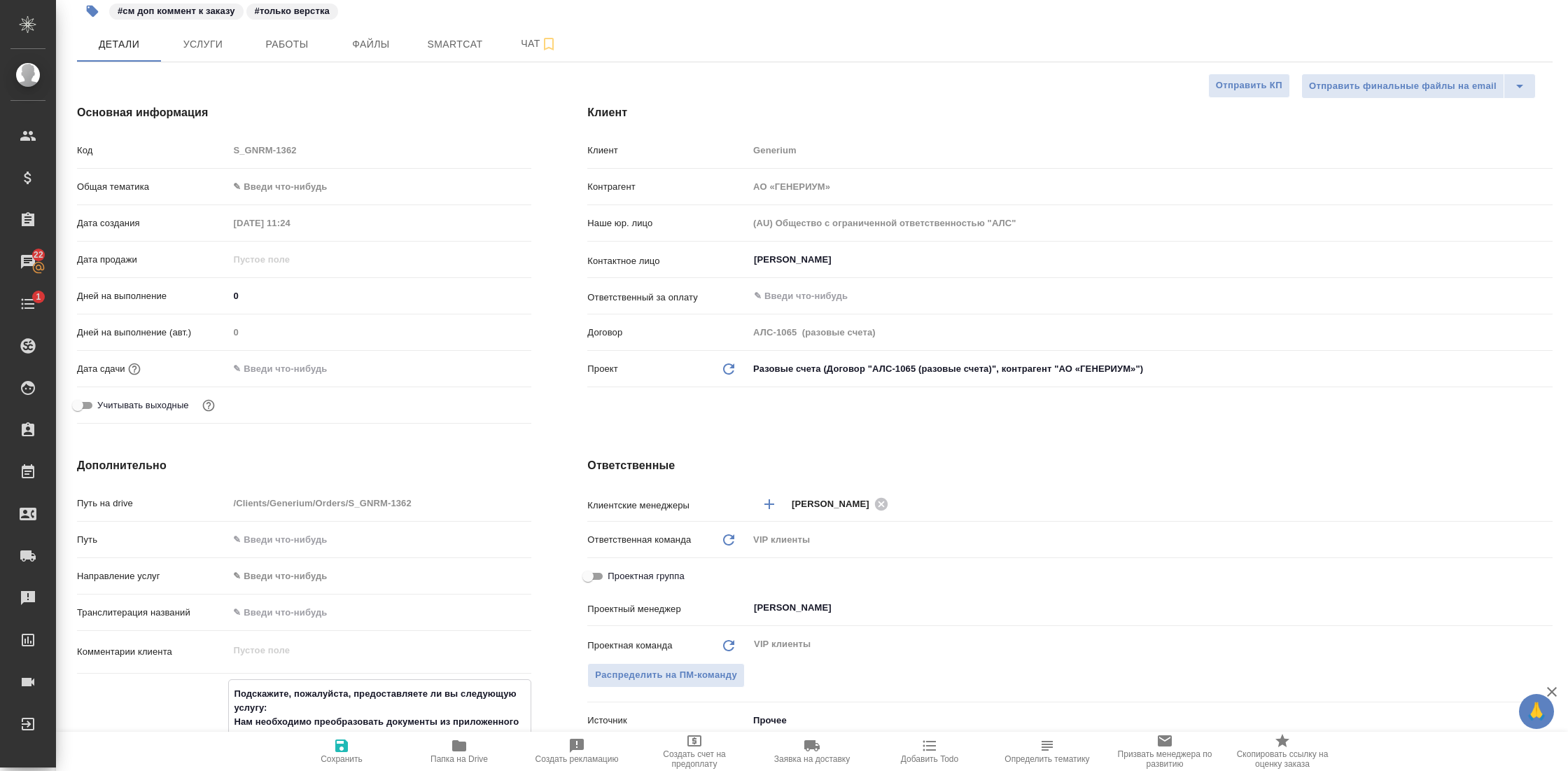
scroll to position [0, 0]
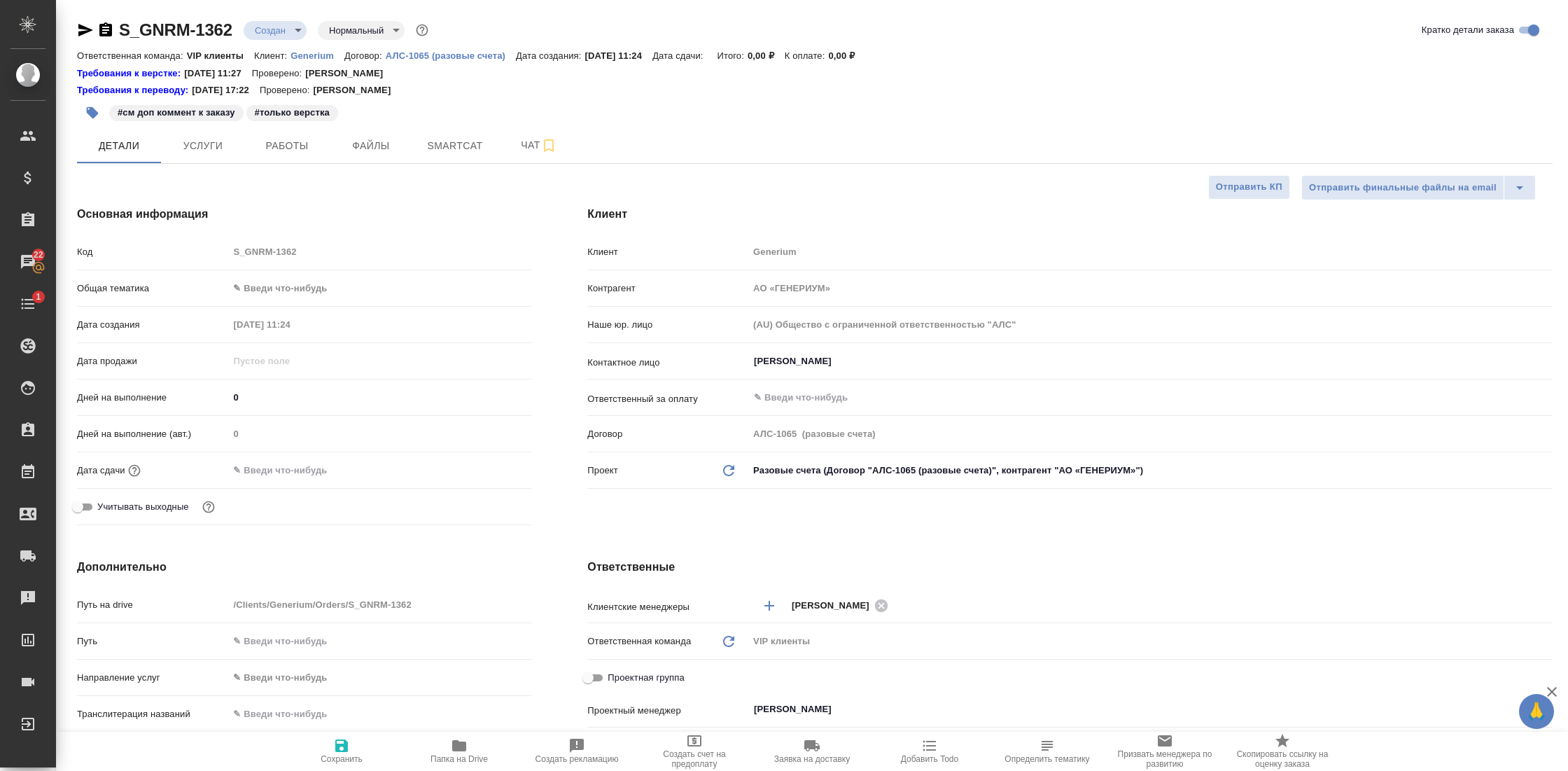
type textarea "x"
click at [78, 29] on icon "button" at bounding box center [86, 30] width 17 height 17
click at [106, 30] on icon "button" at bounding box center [106, 30] width 17 height 17
type textarea "x"
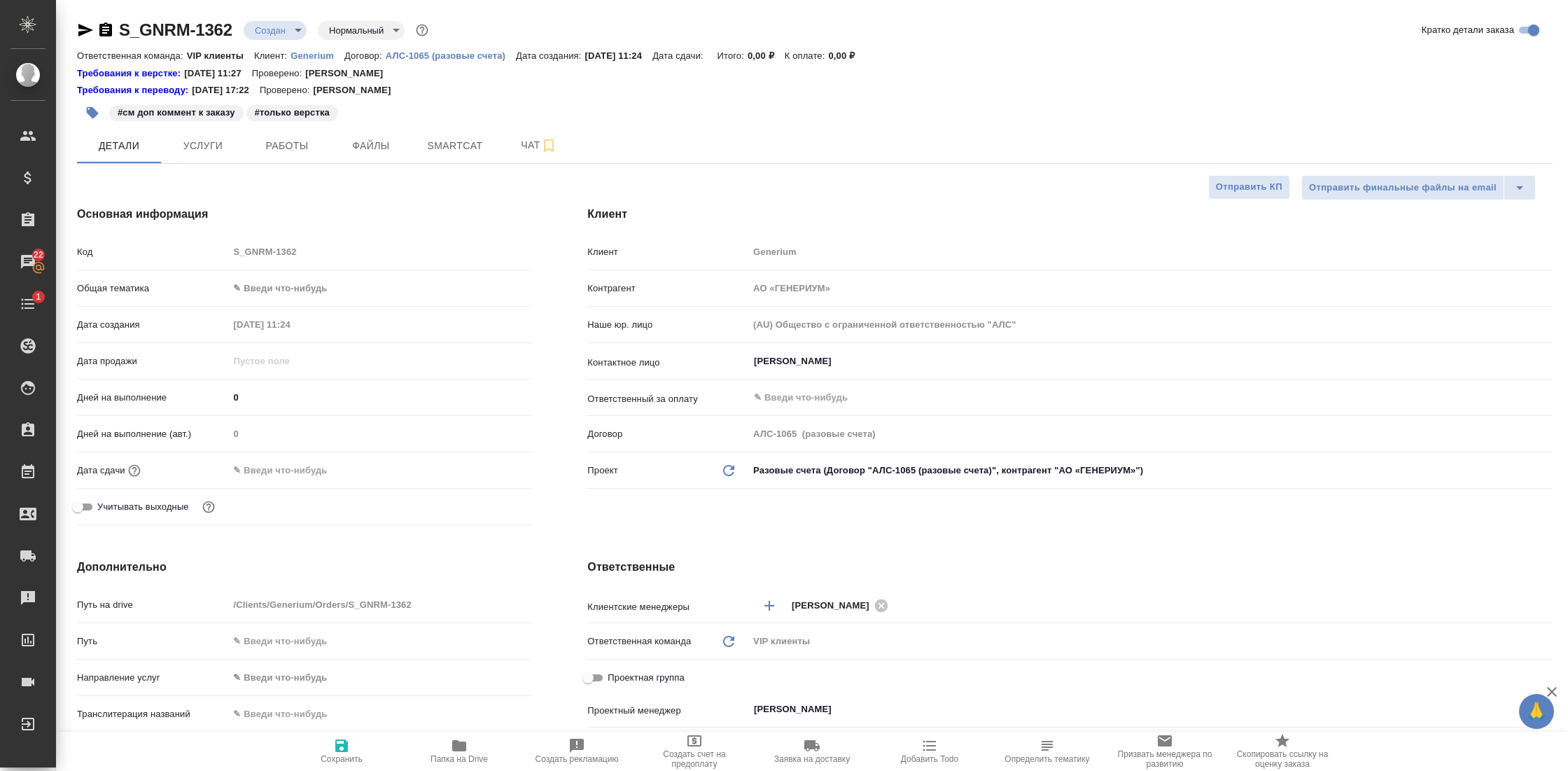
type textarea "x"
click at [455, 57] on p "АЛС-1065 (разовые счета)" at bounding box center [451, 55] width 130 height 10
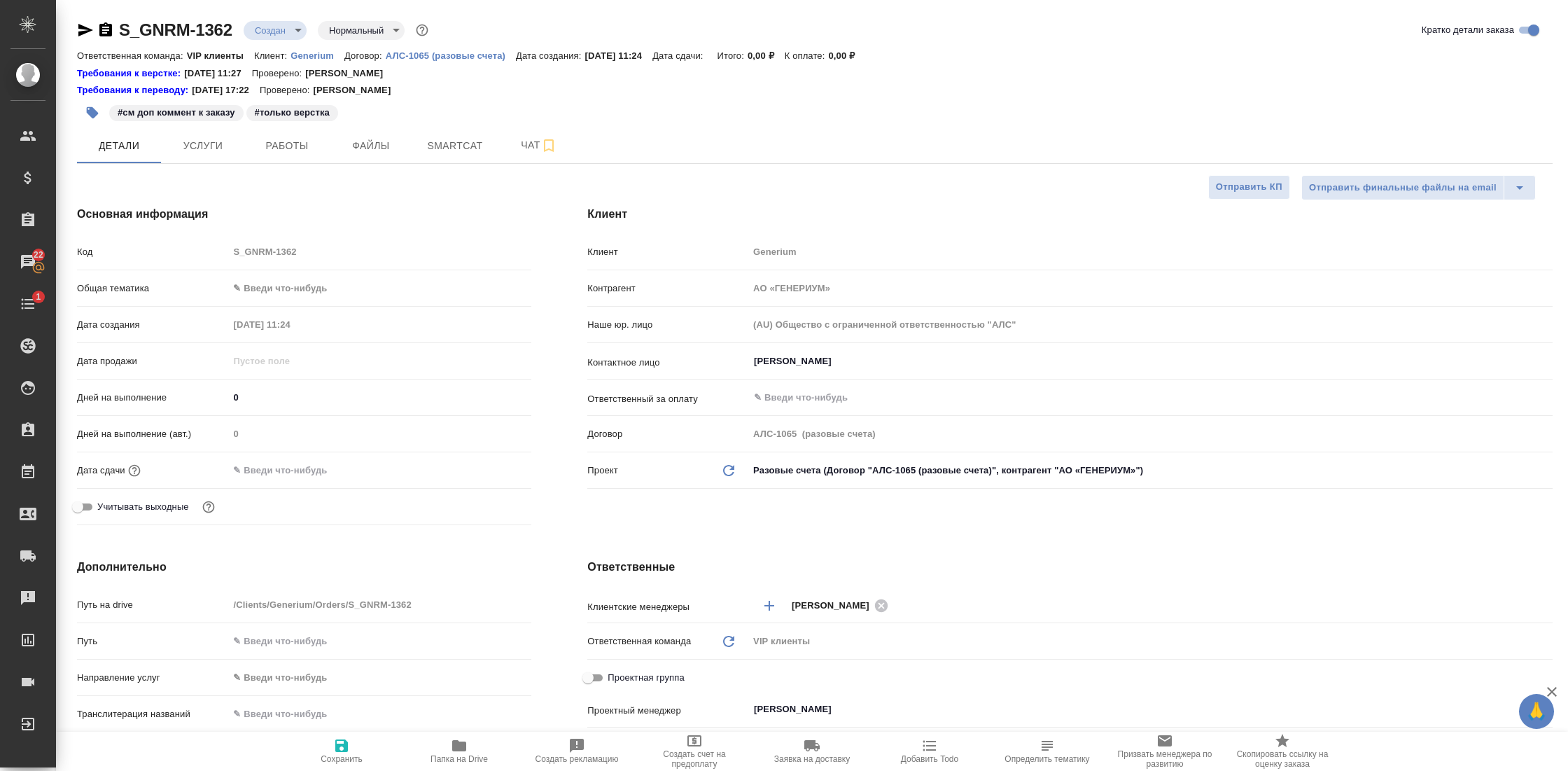
type textarea "x"
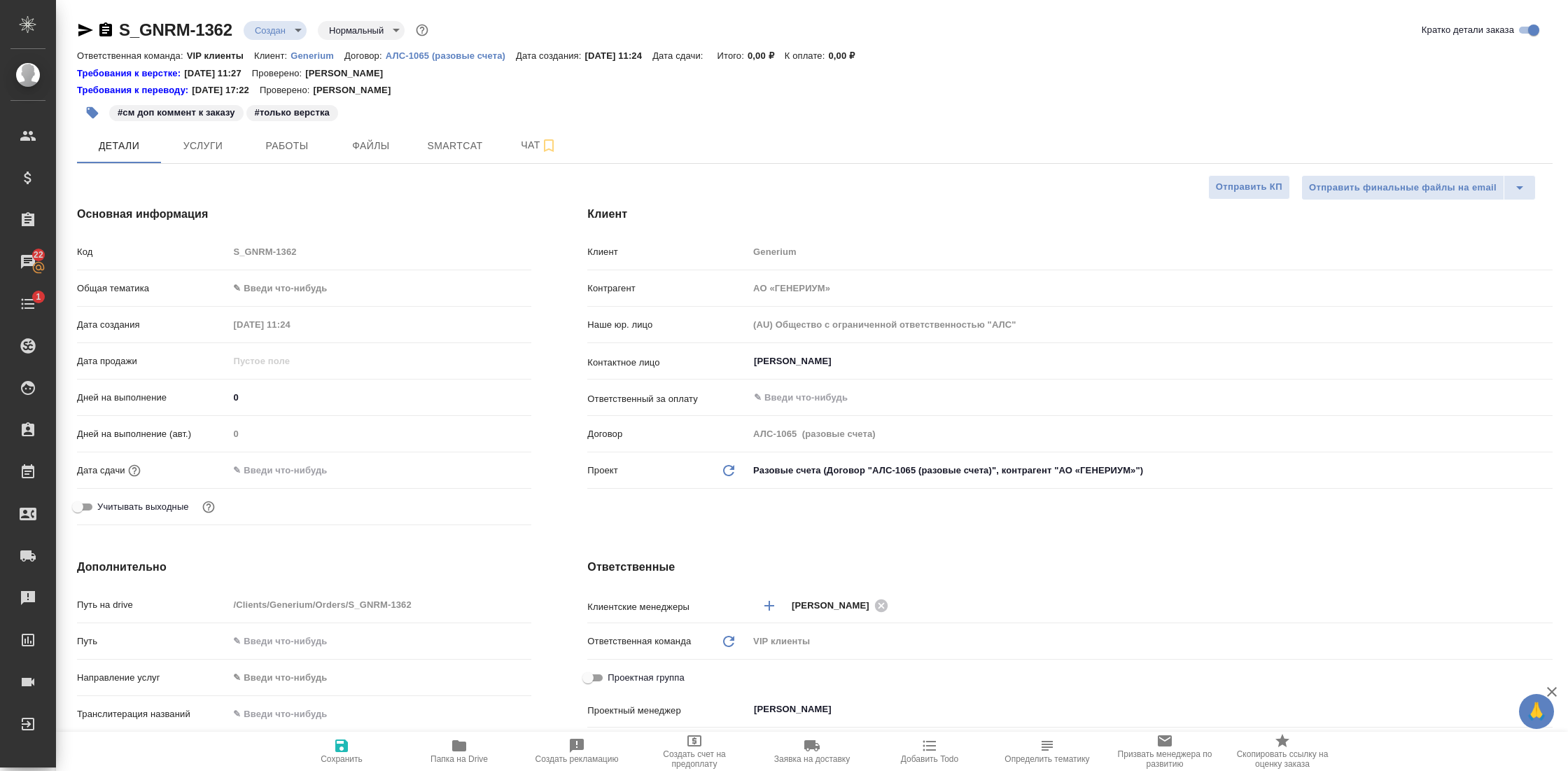
type textarea "x"
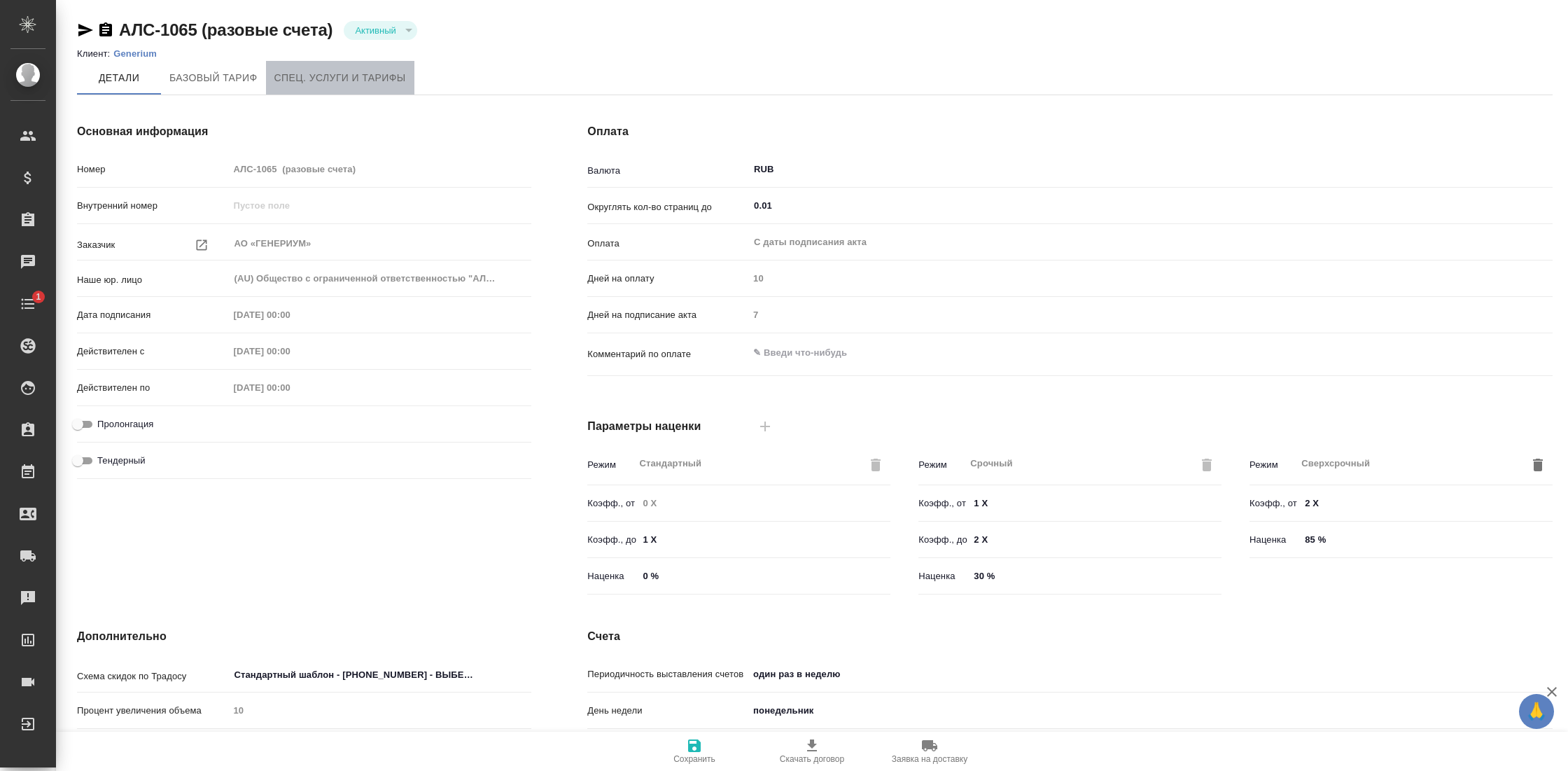
click at [325, 84] on span "Спец. услуги и тарифы" at bounding box center [340, 78] width 131 height 17
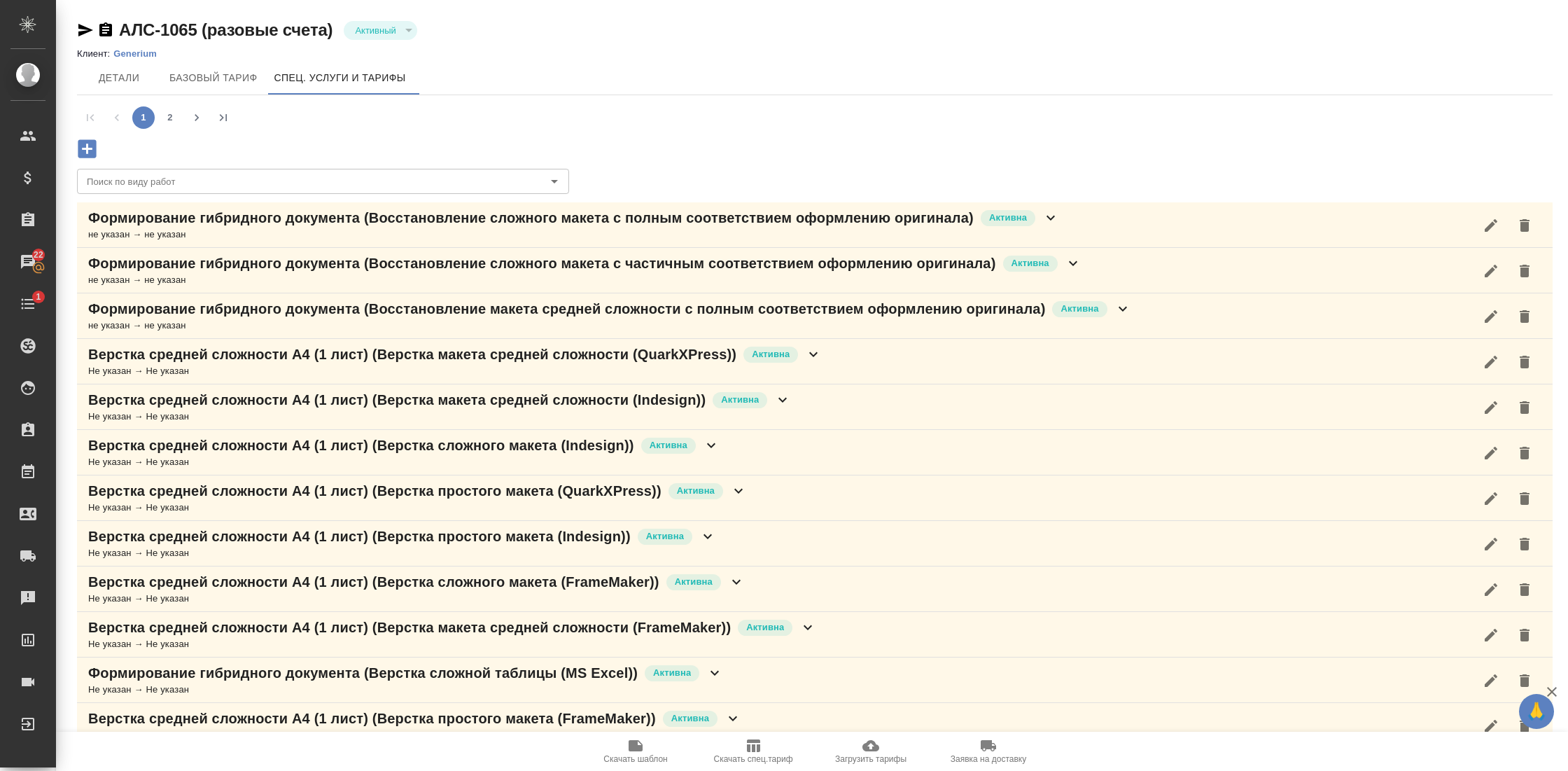
click at [374, 222] on p "Формирование гибридного документа (Восстановление сложного макета с полным соот…" at bounding box center [531, 218] width 885 height 20
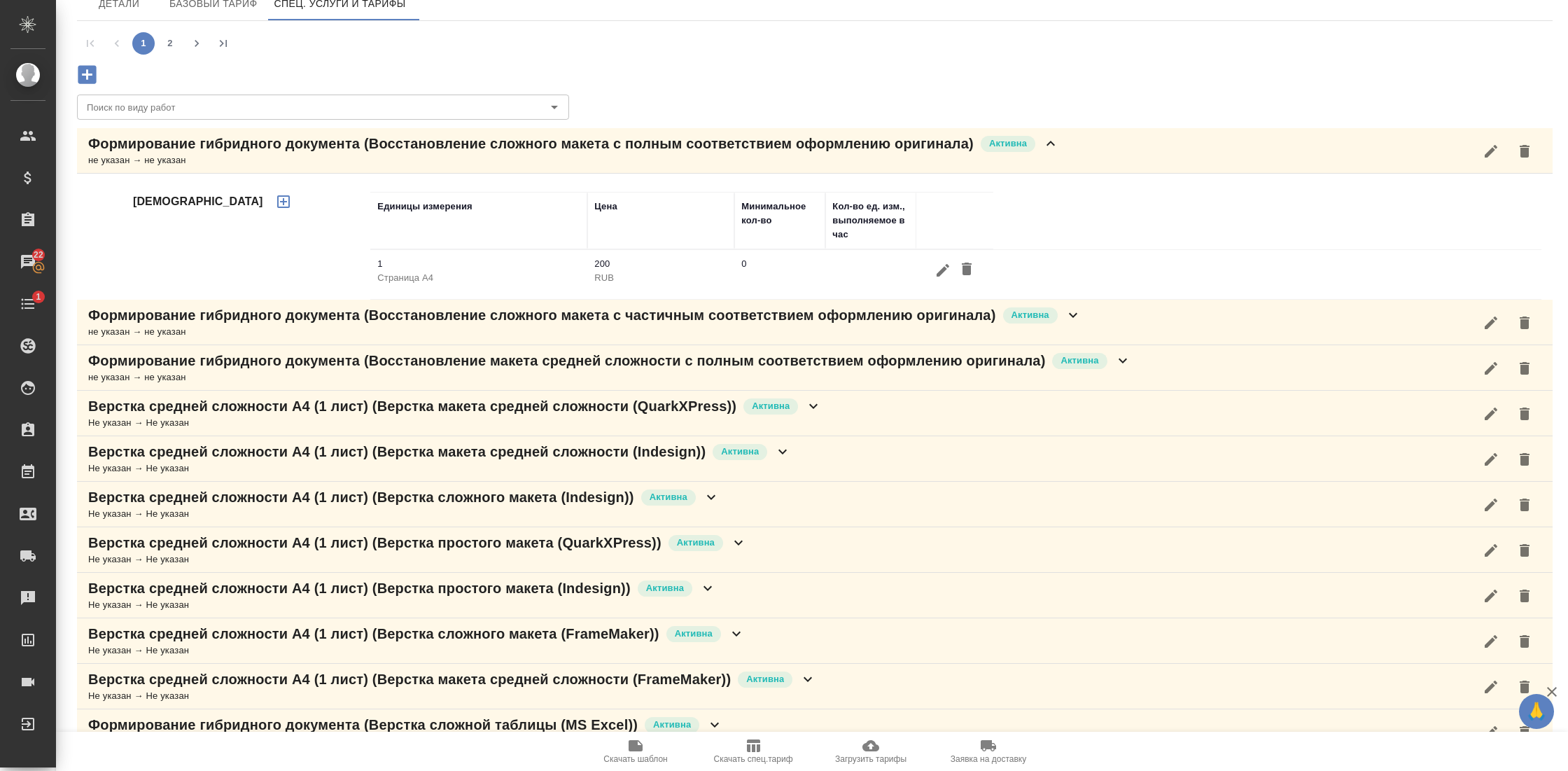
scroll to position [73, 0]
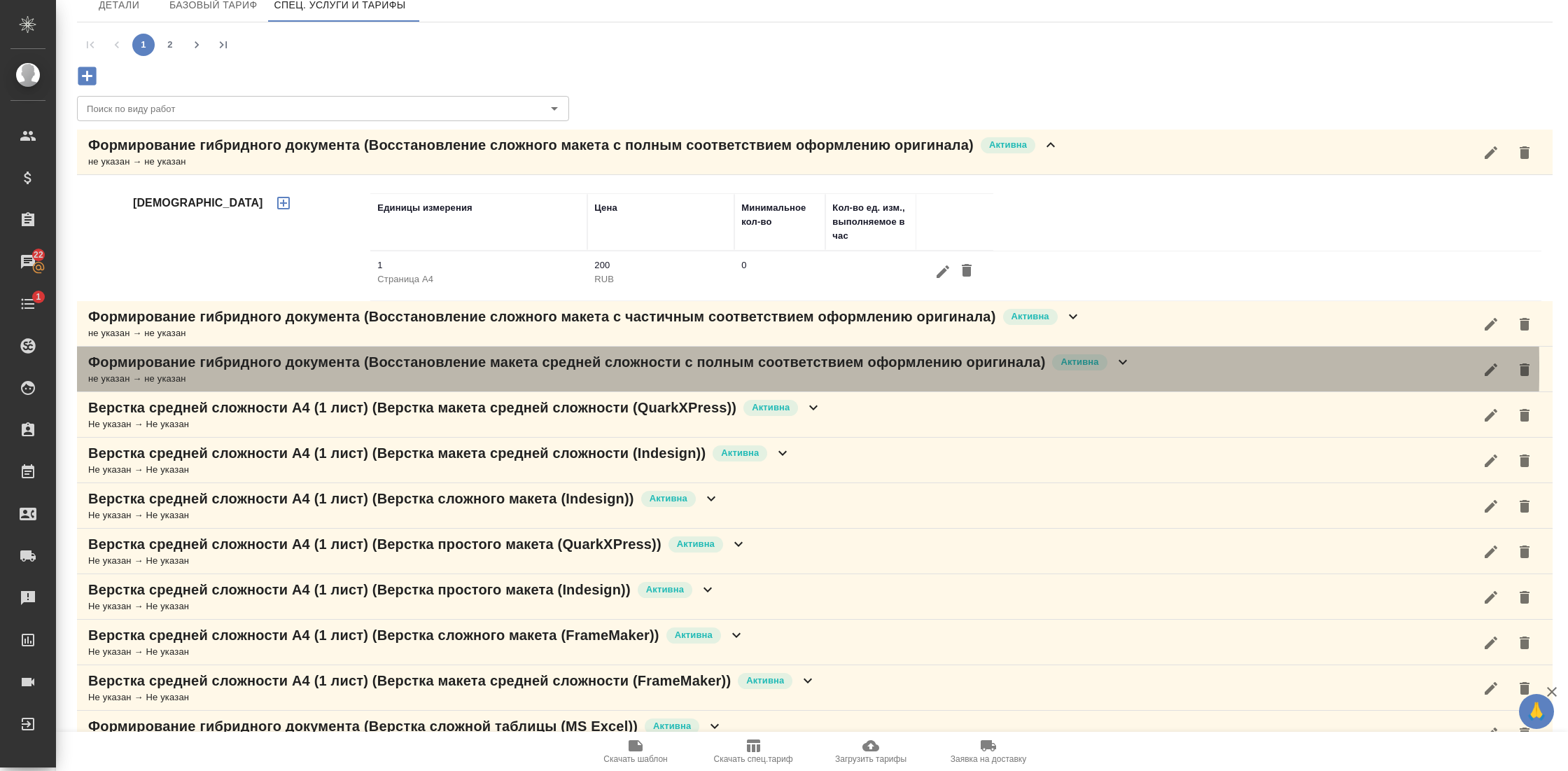
click at [481, 366] on p "Формирование гибридного документа (Восстановление макета средней сложности с по…" at bounding box center [567, 361] width 957 height 20
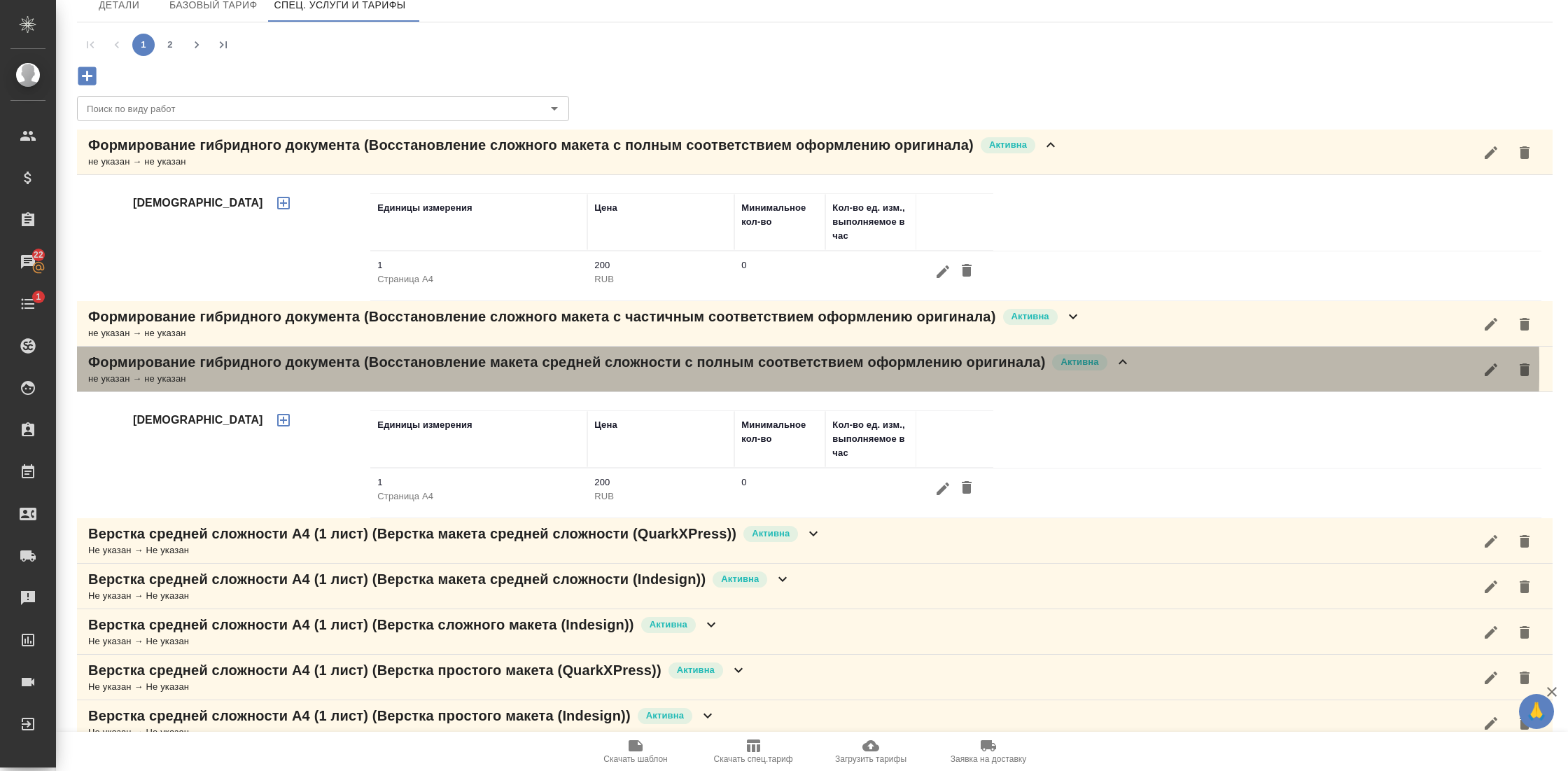
click at [481, 366] on p "Формирование гибридного документа (Восстановление макета средней сложности с по…" at bounding box center [567, 361] width 957 height 20
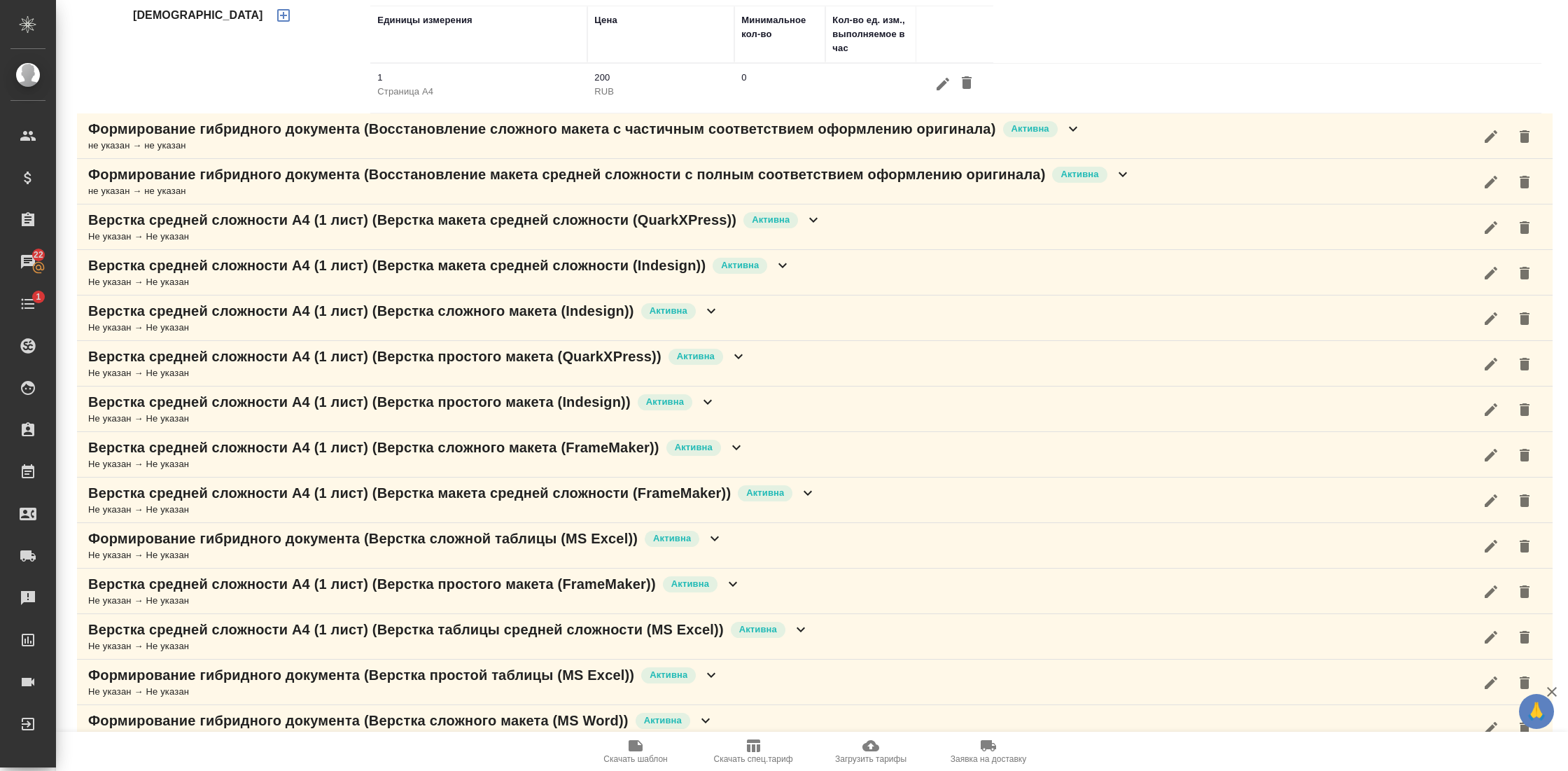
scroll to position [0, 0]
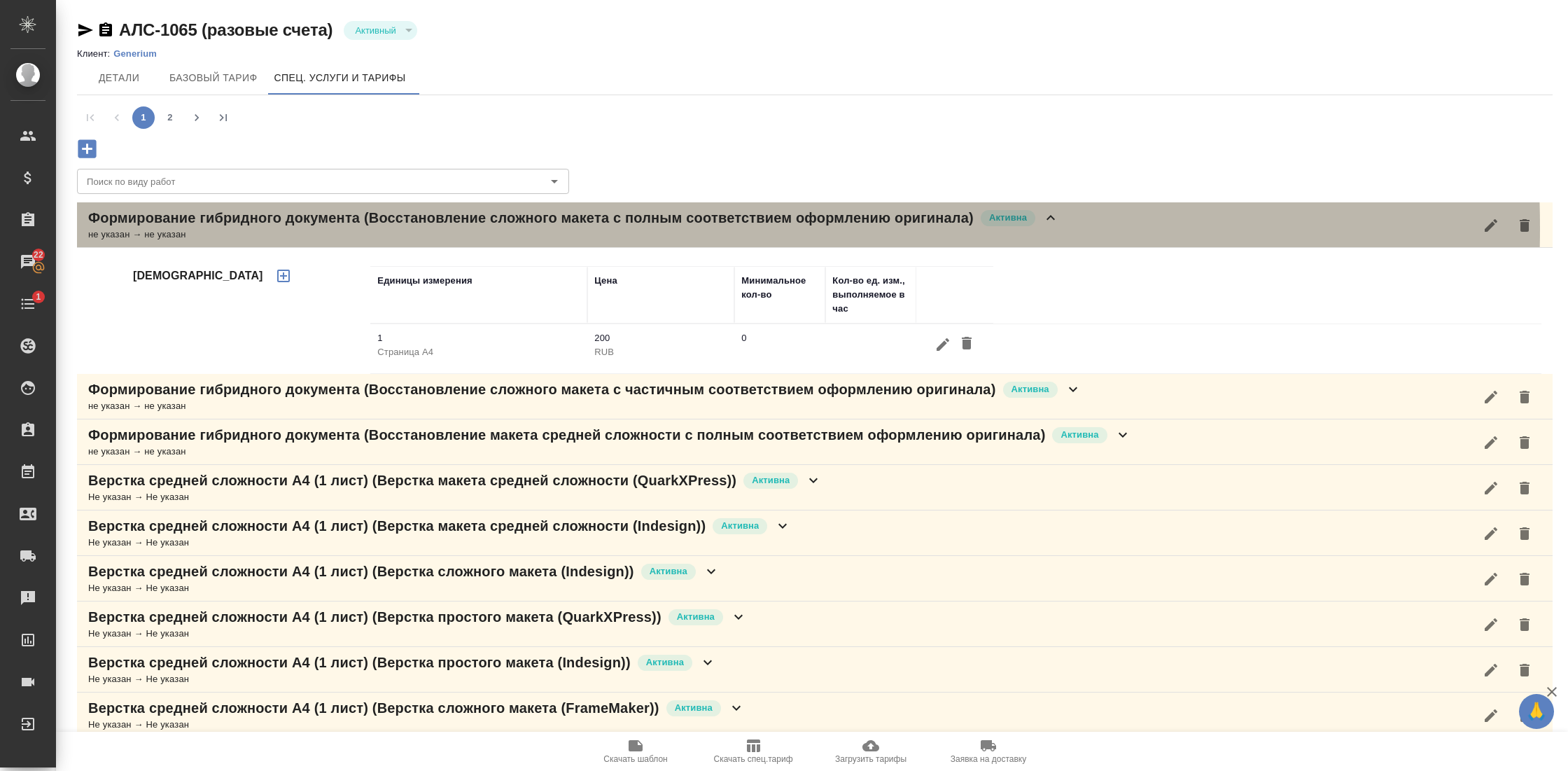
click at [628, 227] on div "не указан → не указан" at bounding box center [573, 234] width 971 height 14
